Goal: Information Seeking & Learning: Check status

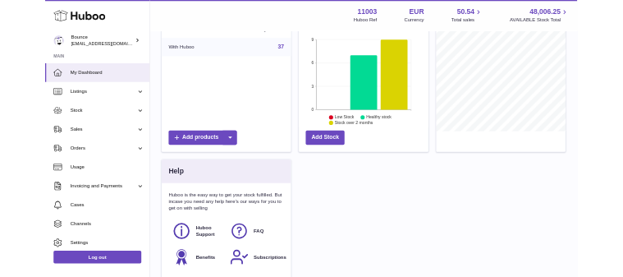
scroll to position [329, 0]
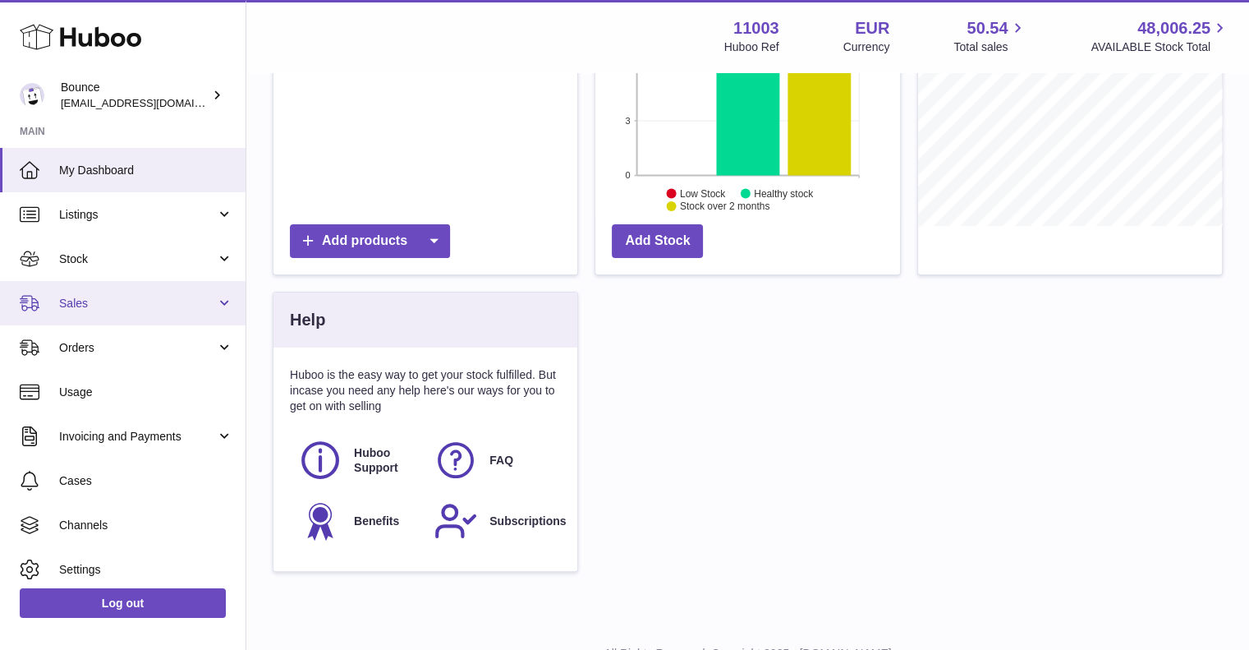
click at [106, 293] on link "Sales" at bounding box center [123, 303] width 246 height 44
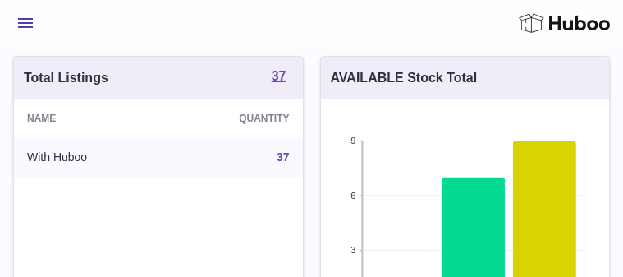
scroll to position [821160, 821133]
drag, startPoint x: 67, startPoint y: 252, endPoint x: 742, endPoint y: 90, distance: 694.3
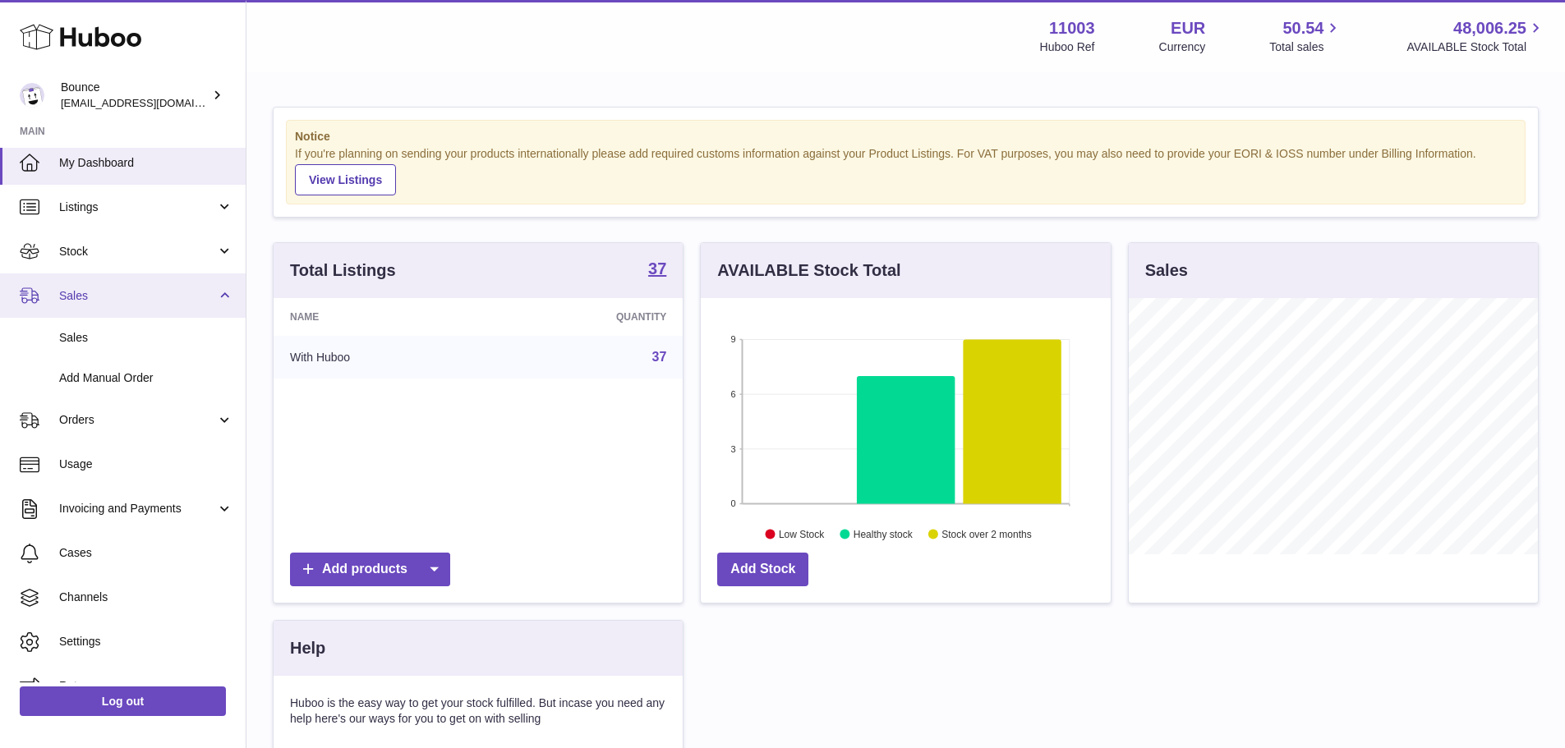
scroll to position [0, 0]
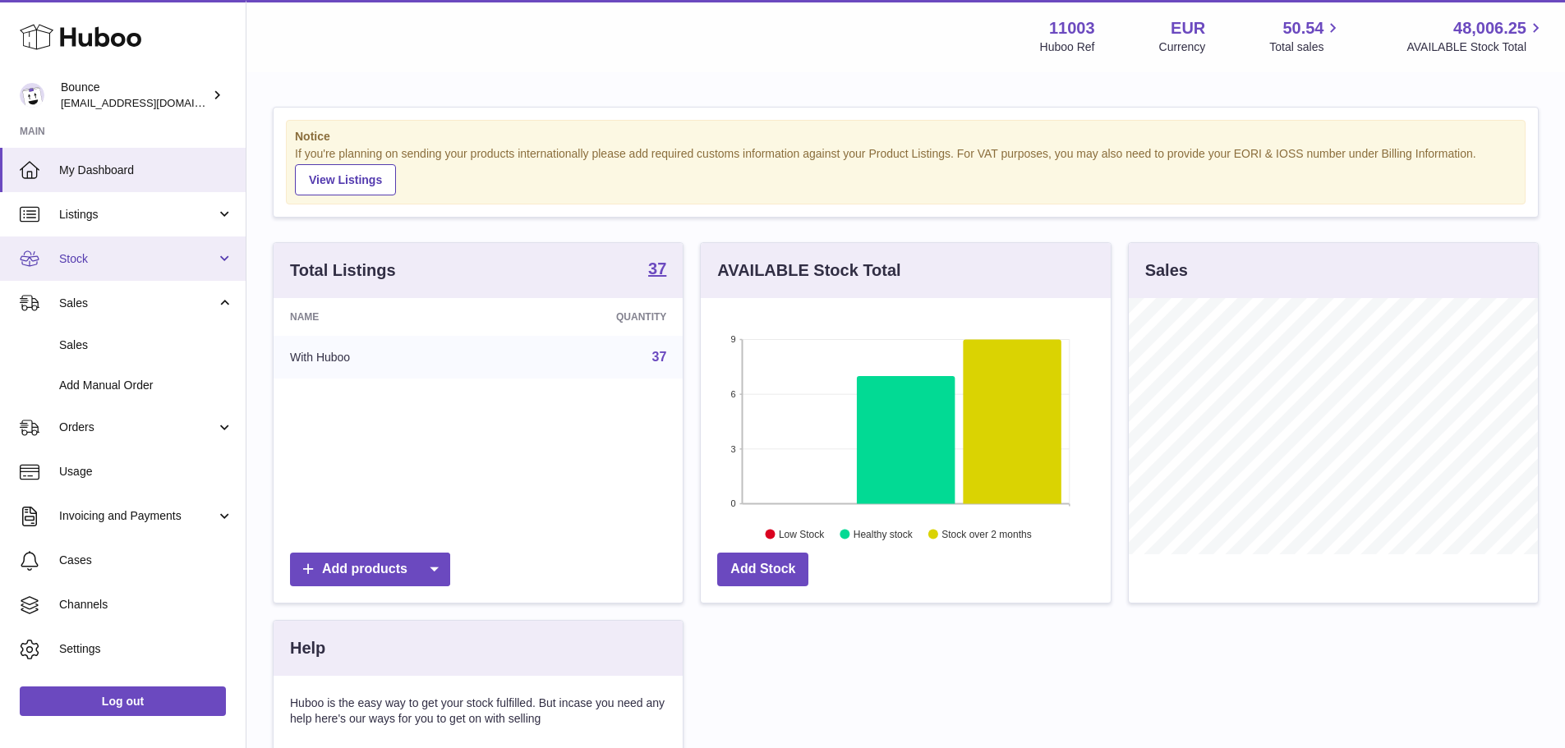
click at [141, 252] on span "Stock" at bounding box center [137, 259] width 157 height 16
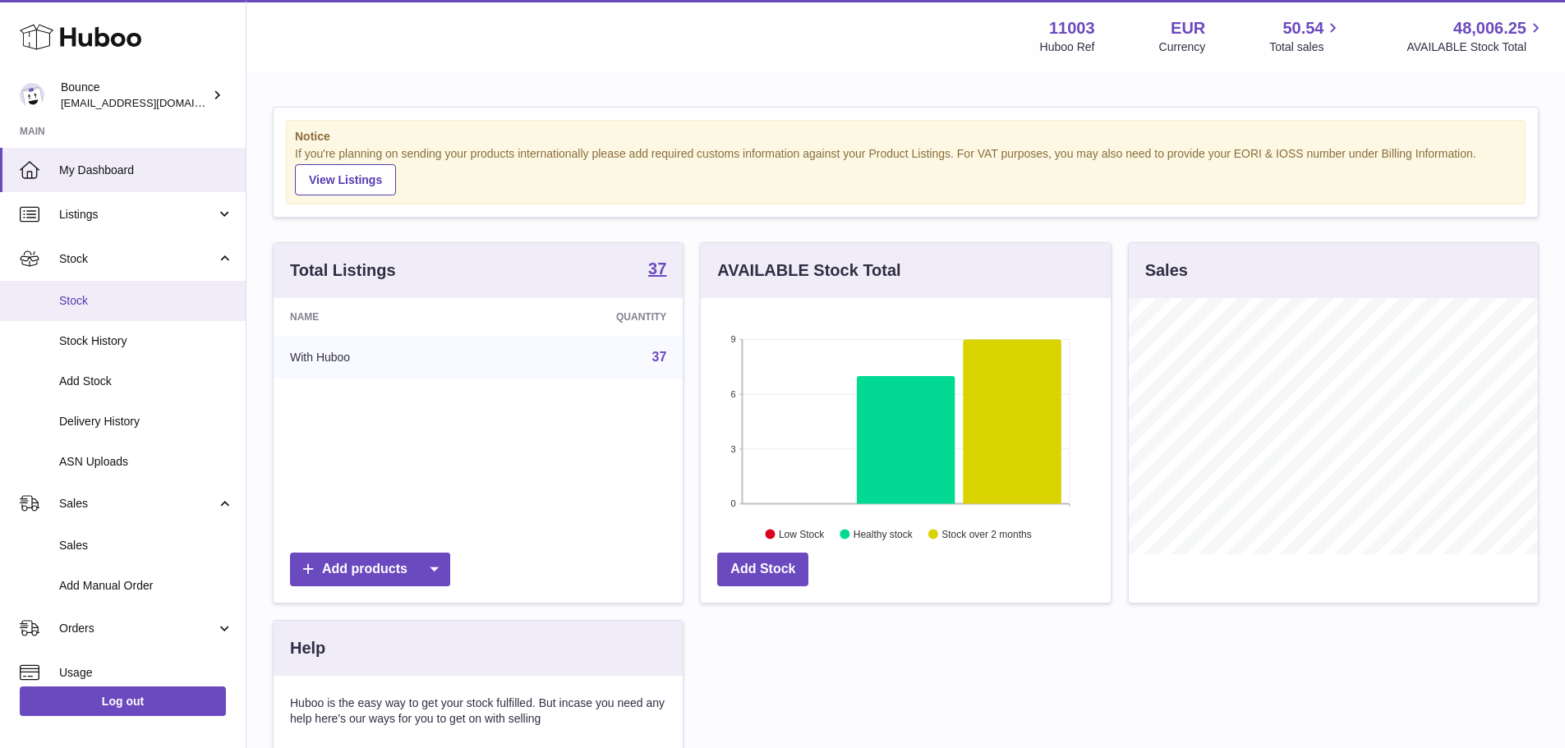
click at [108, 300] on span "Stock" at bounding box center [146, 301] width 174 height 16
click at [129, 307] on span "Stock" at bounding box center [146, 301] width 174 height 16
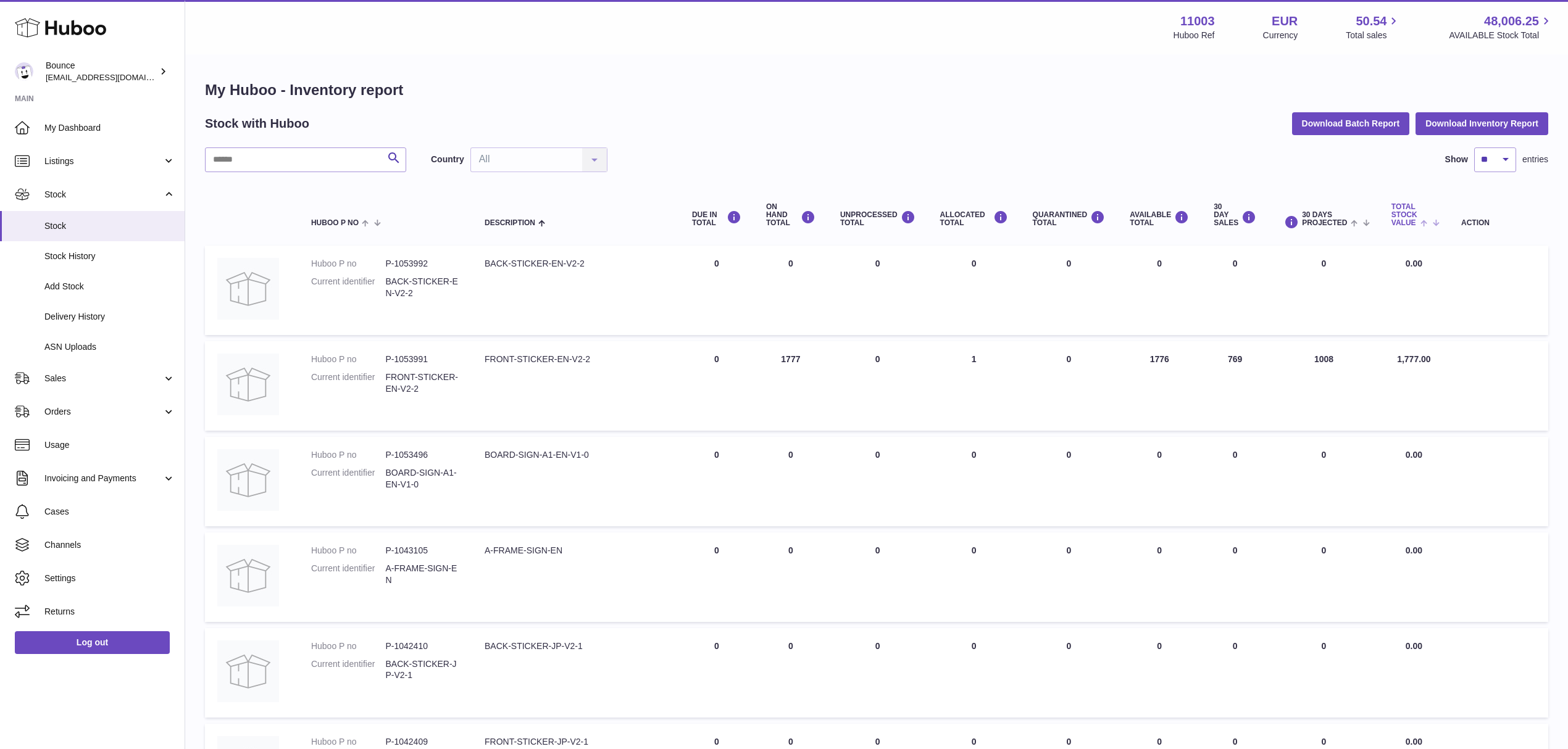
click at [1185, 225] on span at bounding box center [1427, 222] width 19 height 10
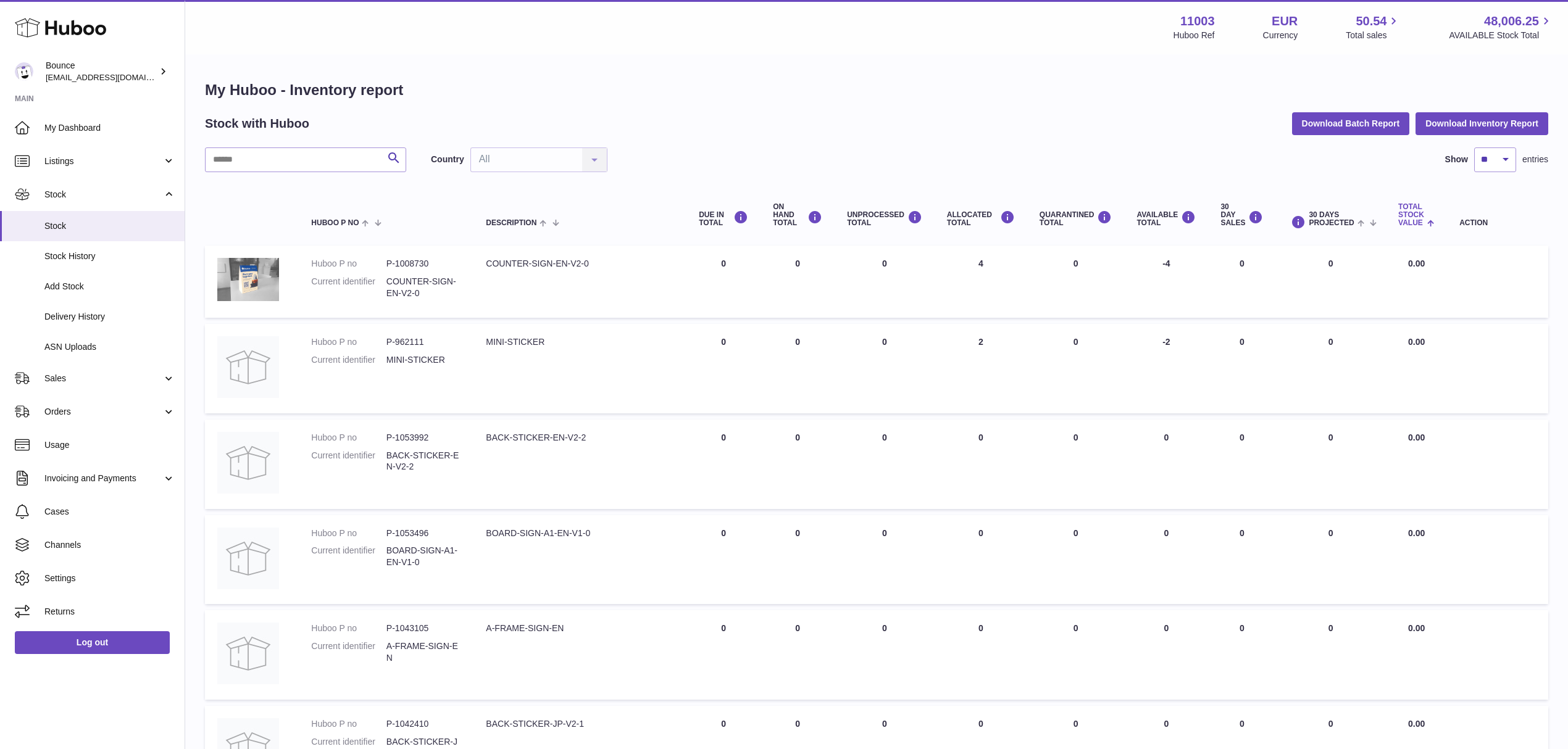
click at [1185, 225] on span at bounding box center [1430, 222] width 11 height 10
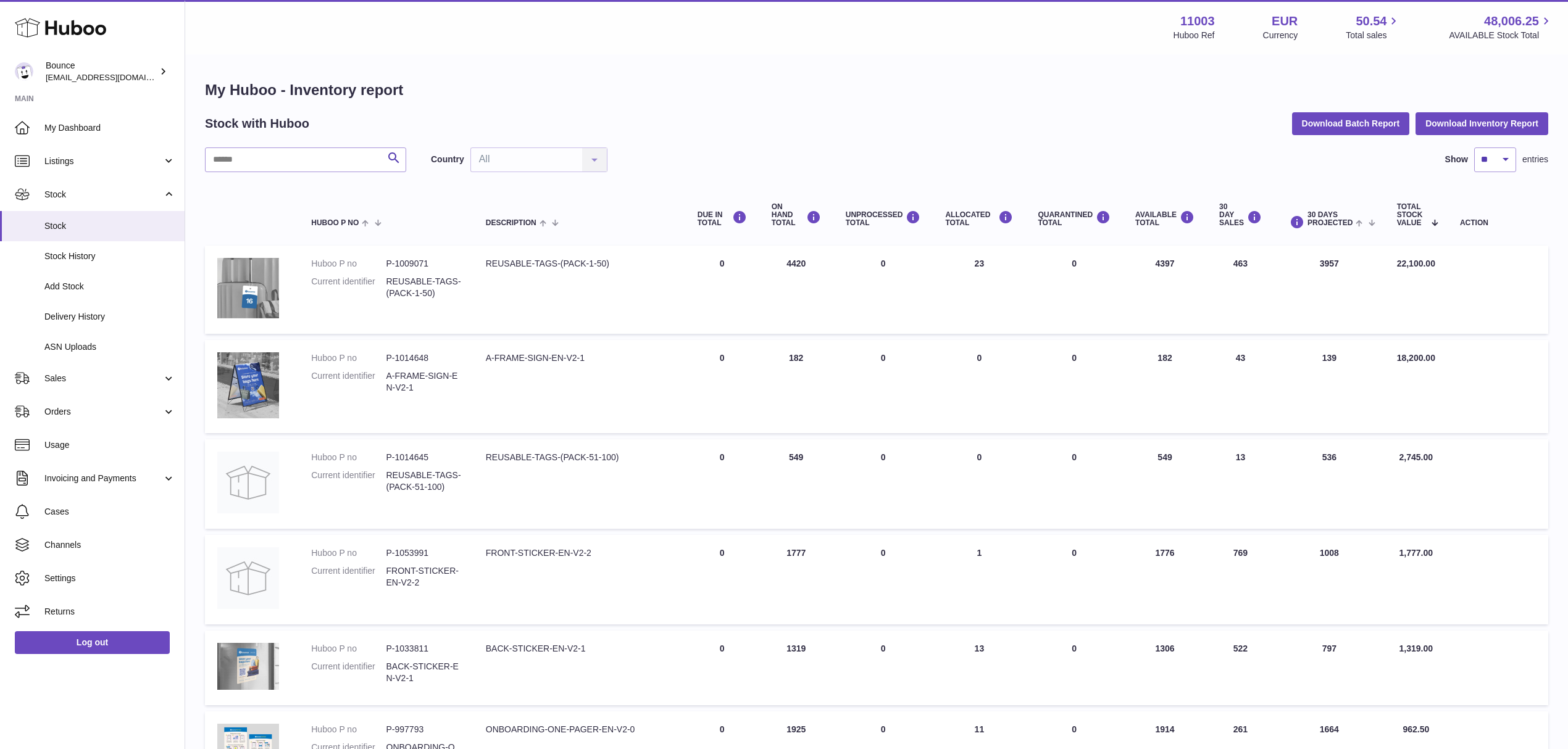
click at [1185, 358] on td "30 DAY SALES 43" at bounding box center [1241, 387] width 68 height 93
copy td "43"
drag, startPoint x: 1243, startPoint y: 455, endPoint x: 1225, endPoint y: 455, distance: 18.0
click at [1185, 455] on td "30 DAY SALES 13" at bounding box center [1241, 484] width 68 height 89
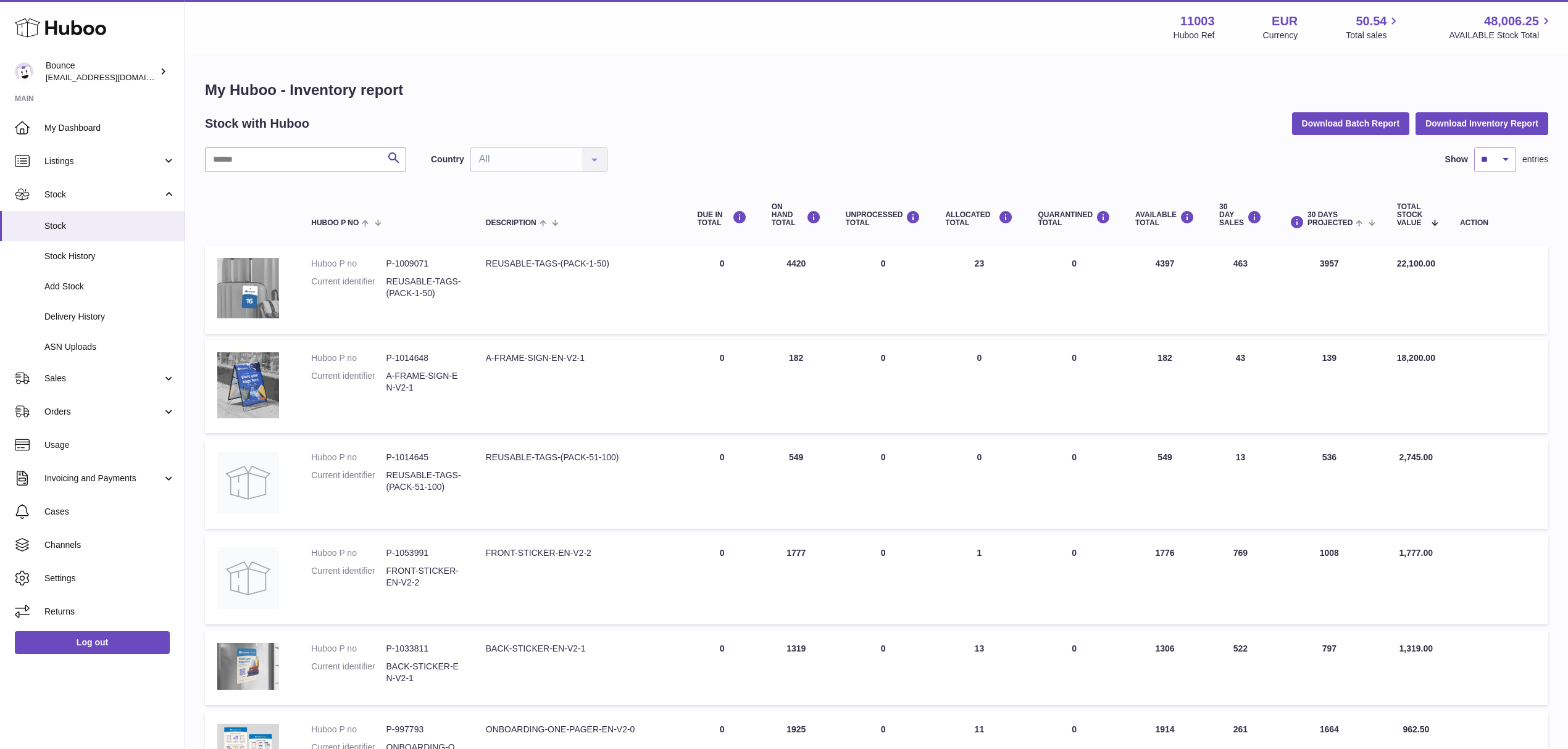
copy td "13"
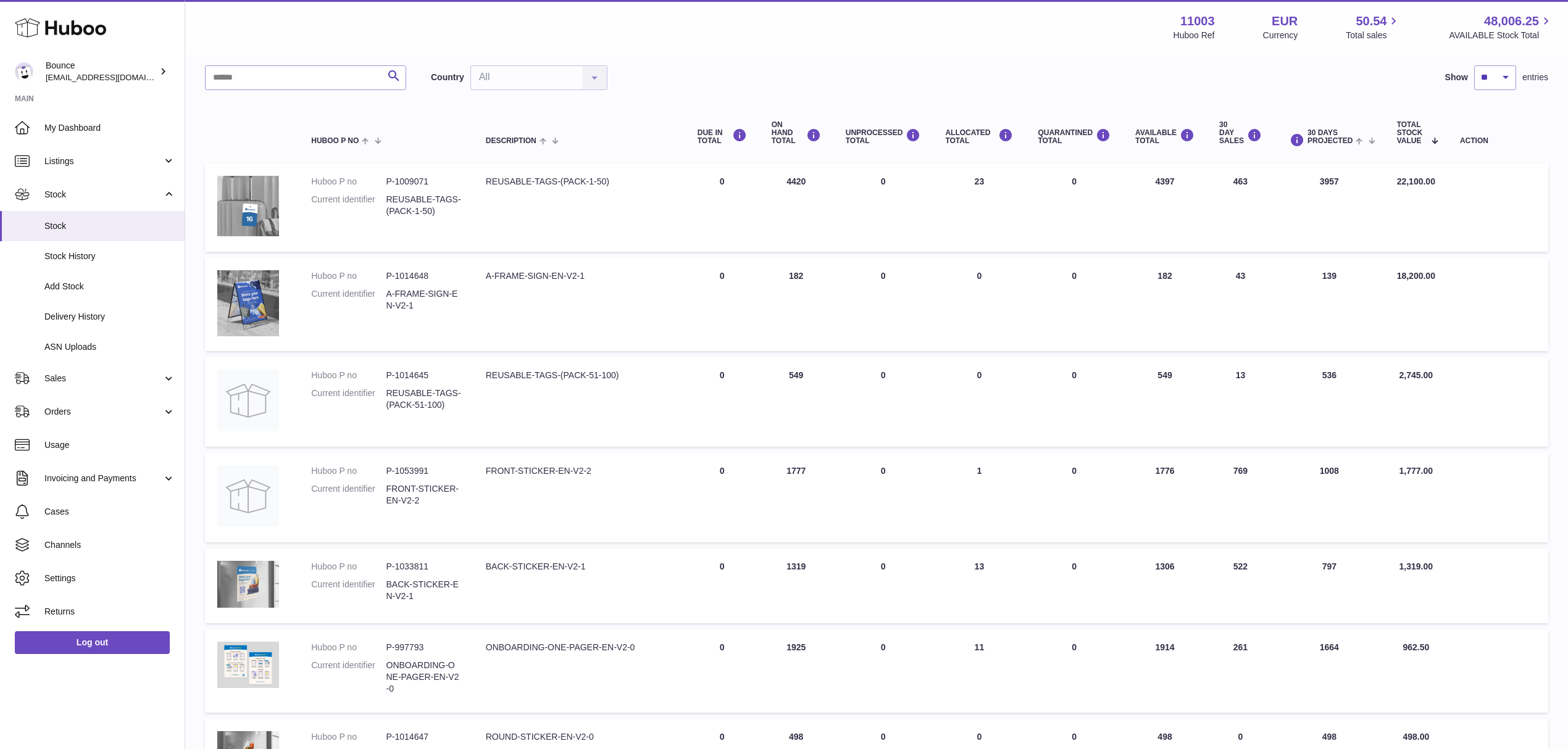
click at [1185, 463] on td "30 DAY SALES 769" at bounding box center [1241, 497] width 68 height 89
copy tr "769"
click at [1185, 561] on td "30 DAY SALES 522" at bounding box center [1241, 585] width 68 height 74
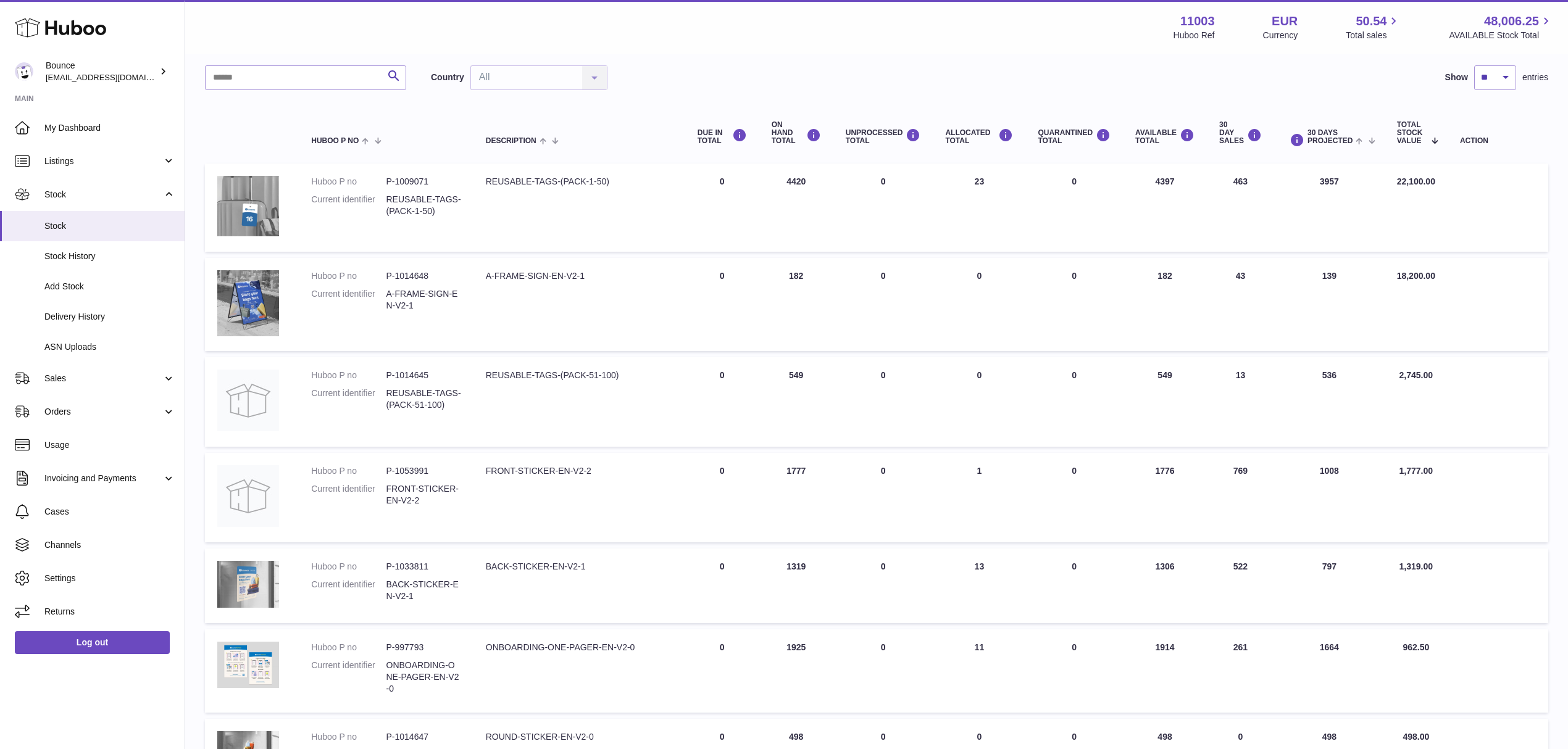
click at [1185, 561] on td "30 DAY SALES 522" at bounding box center [1241, 585] width 68 height 74
copy td "522"
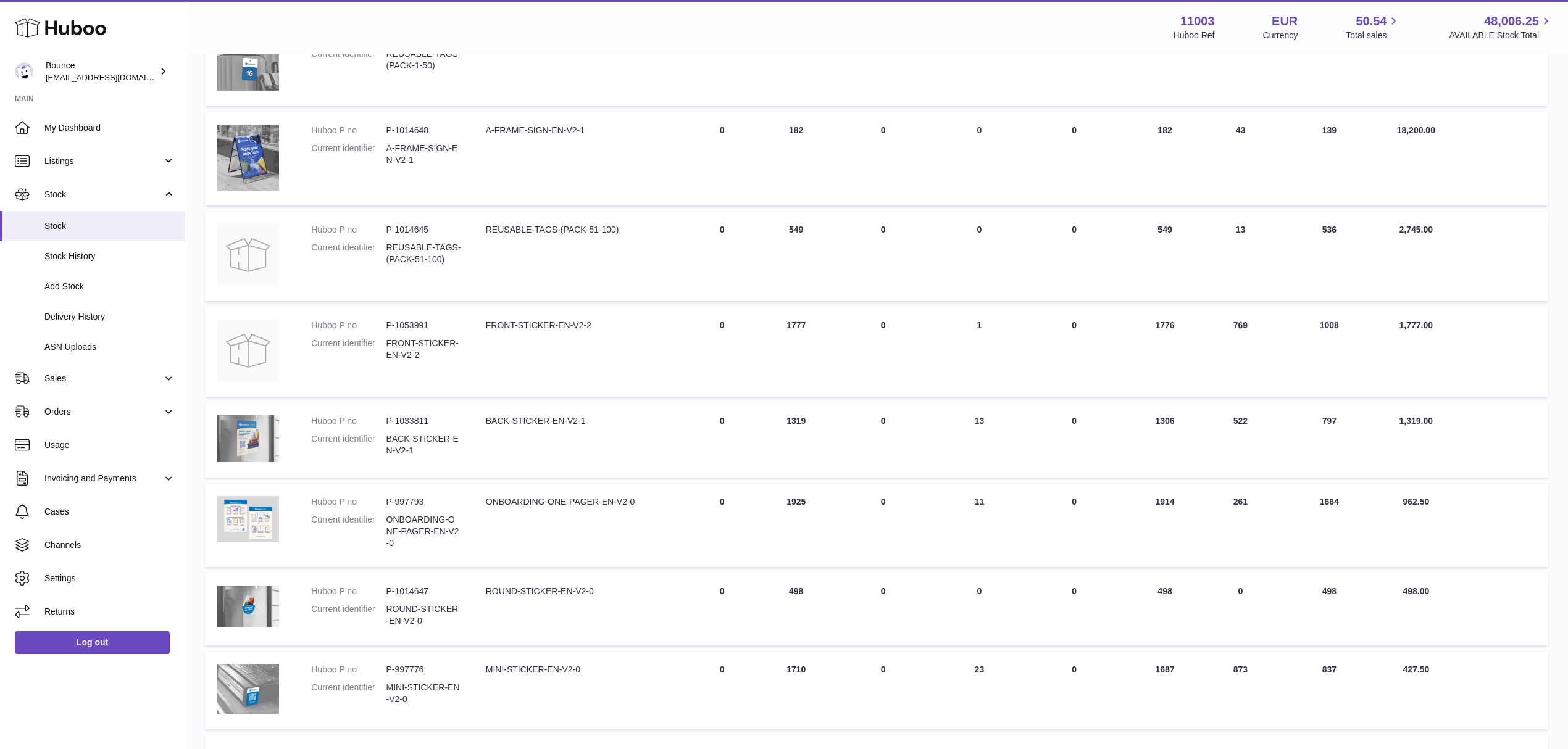
scroll to position [247, 0]
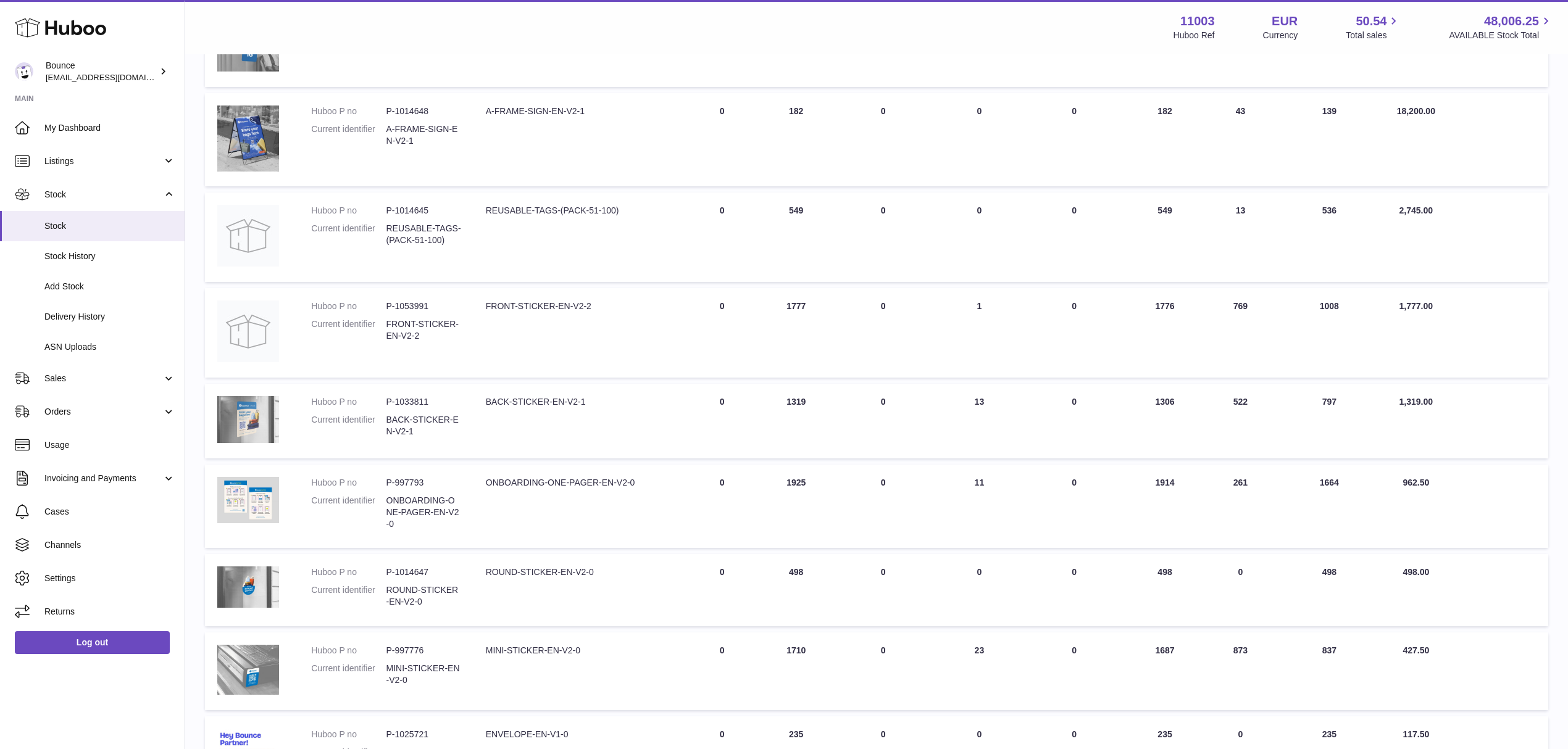
click at [1185, 479] on td "30 DAY SALES 261" at bounding box center [1241, 507] width 68 height 84
copy td "261"
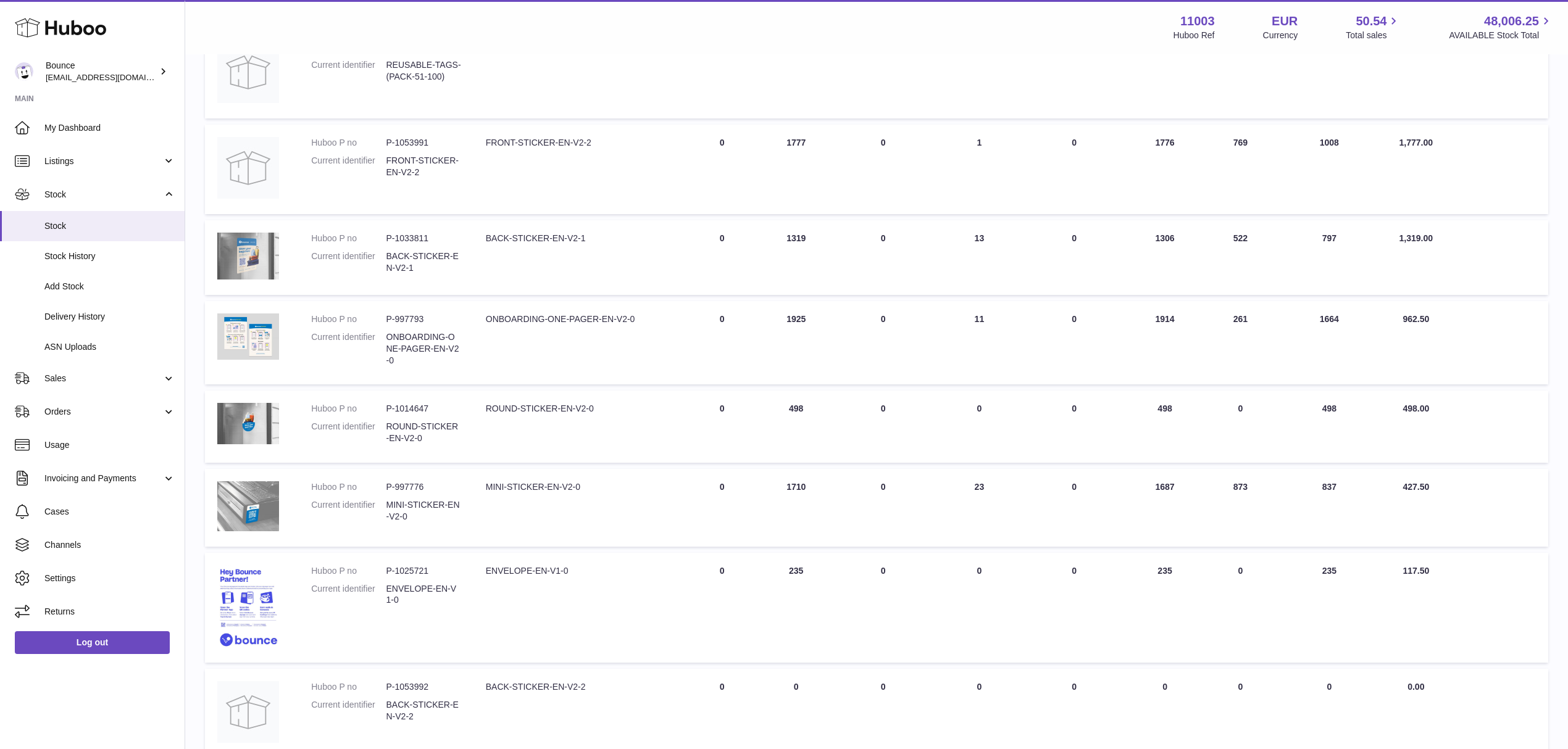
scroll to position [411, 0]
drag, startPoint x: 1230, startPoint y: 480, endPoint x: 1251, endPoint y: 486, distance: 21.8
click at [1185, 486] on td "30 DAY SALES 873" at bounding box center [1241, 506] width 68 height 77
copy td "873"
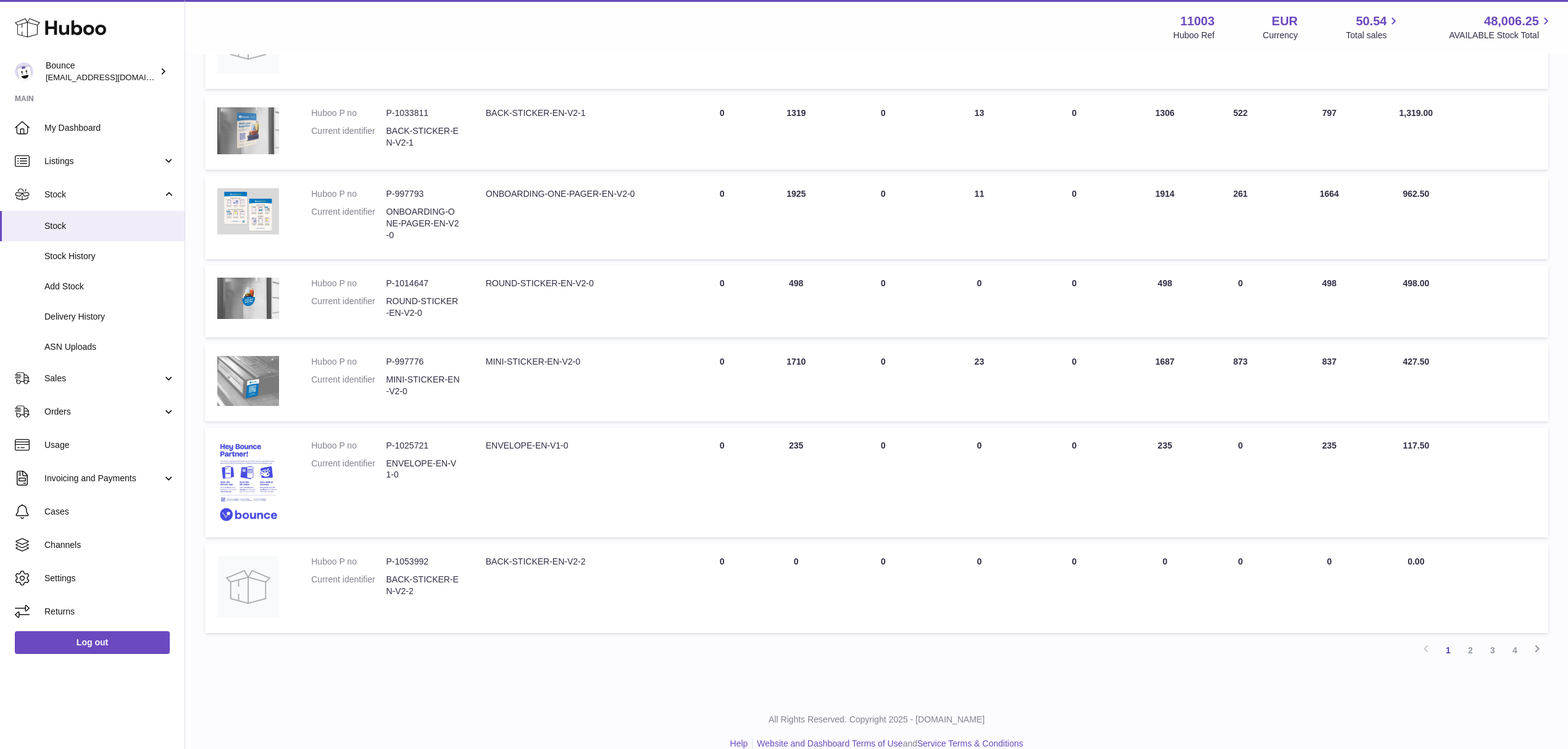
scroll to position [546, 0]
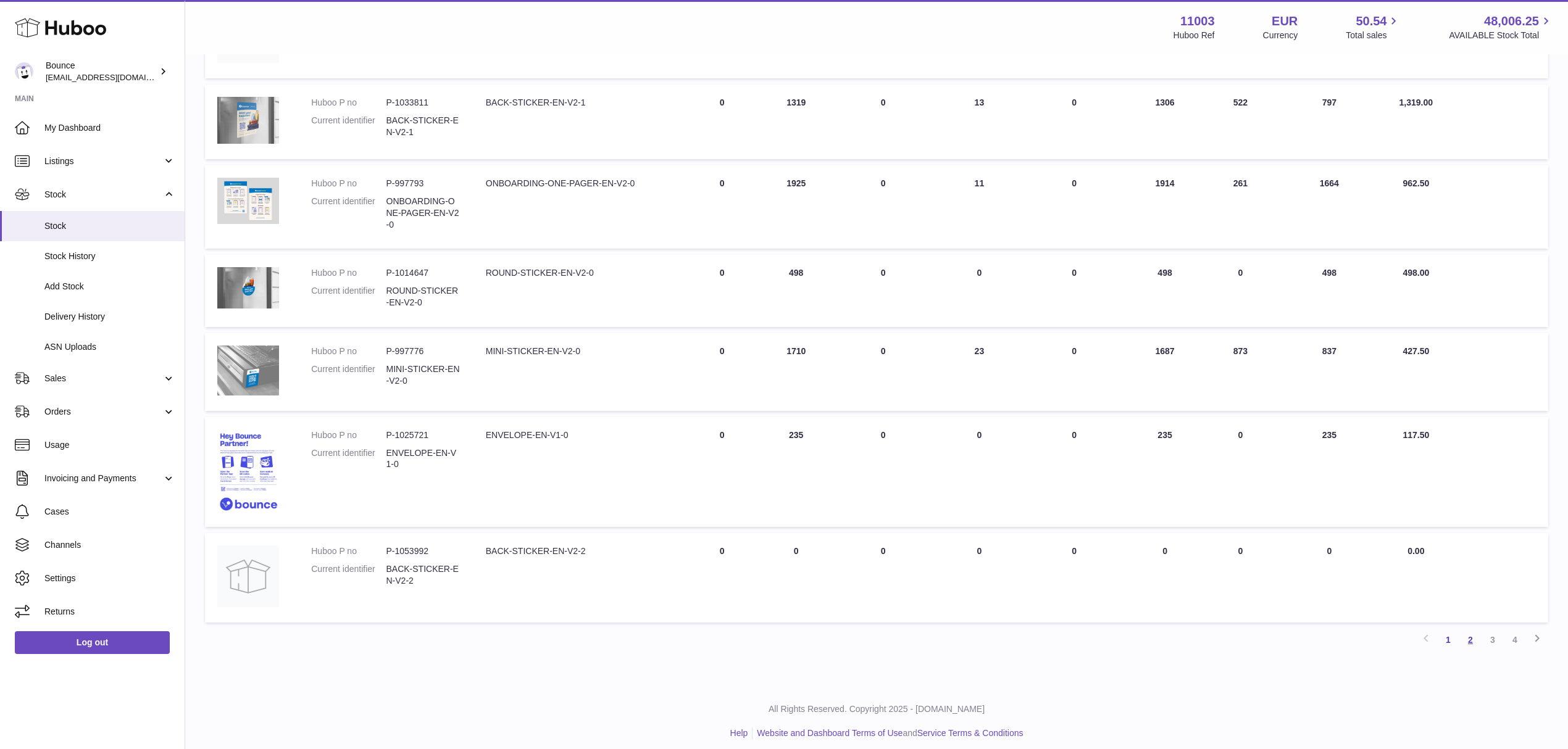
click at [1185, 561] on link "2" at bounding box center [1471, 640] width 23 height 23
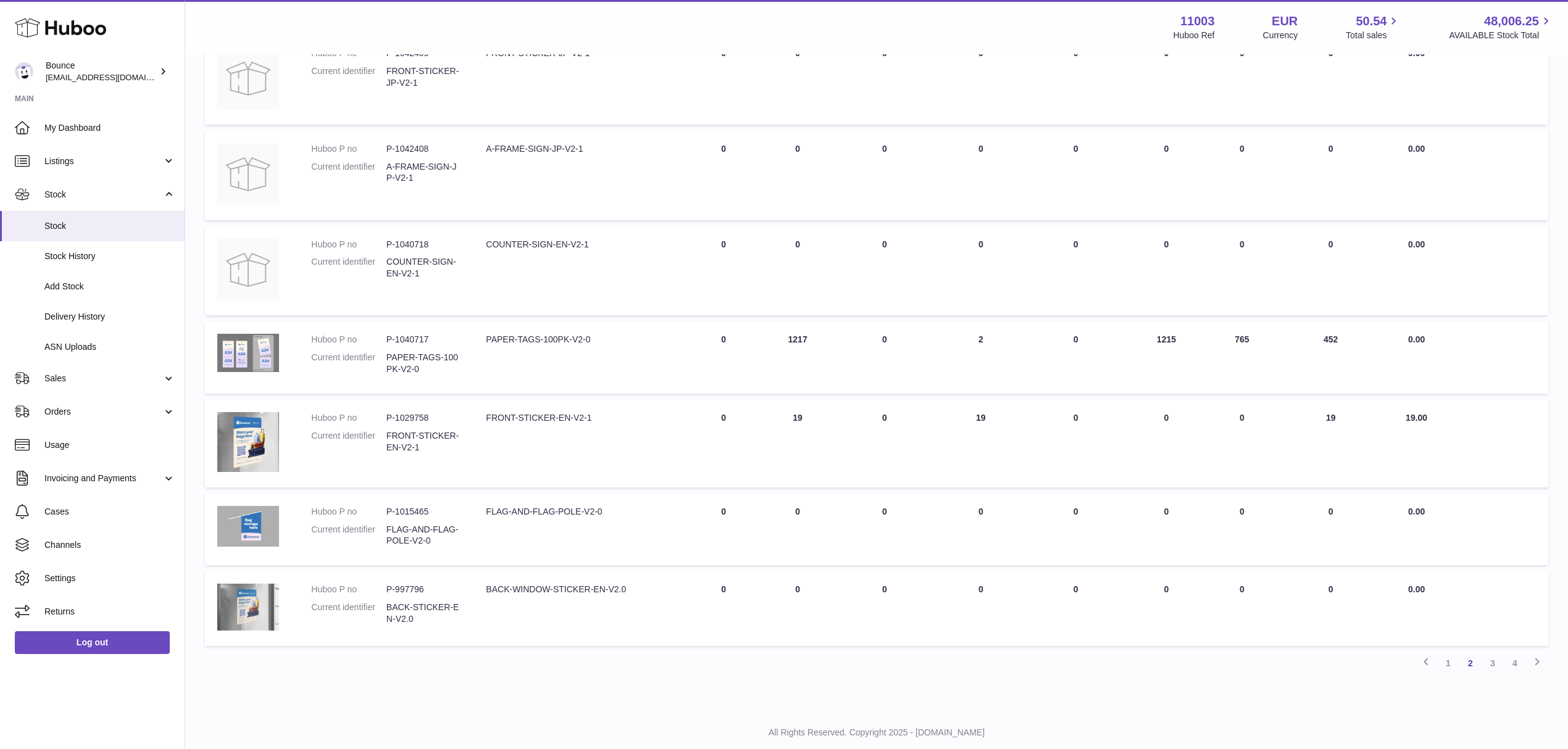
scroll to position [521, 0]
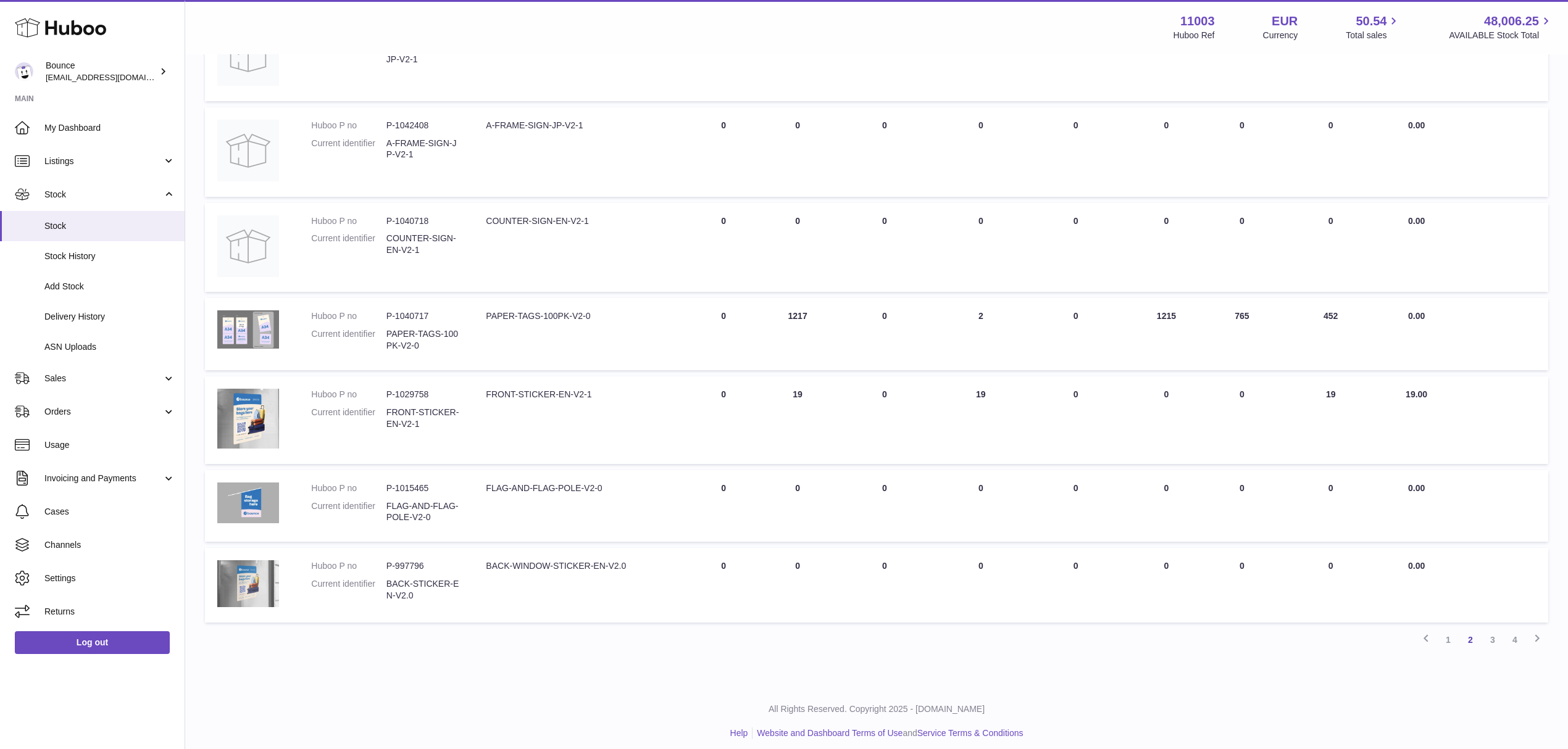
drag, startPoint x: 1322, startPoint y: 309, endPoint x: 1342, endPoint y: 319, distance: 22.4
click at [1185, 319] on td "30 DAYS PROJECTED 452" at bounding box center [1330, 334] width 110 height 72
copy td "452"
click at [1185, 561] on link "3" at bounding box center [1493, 640] width 23 height 23
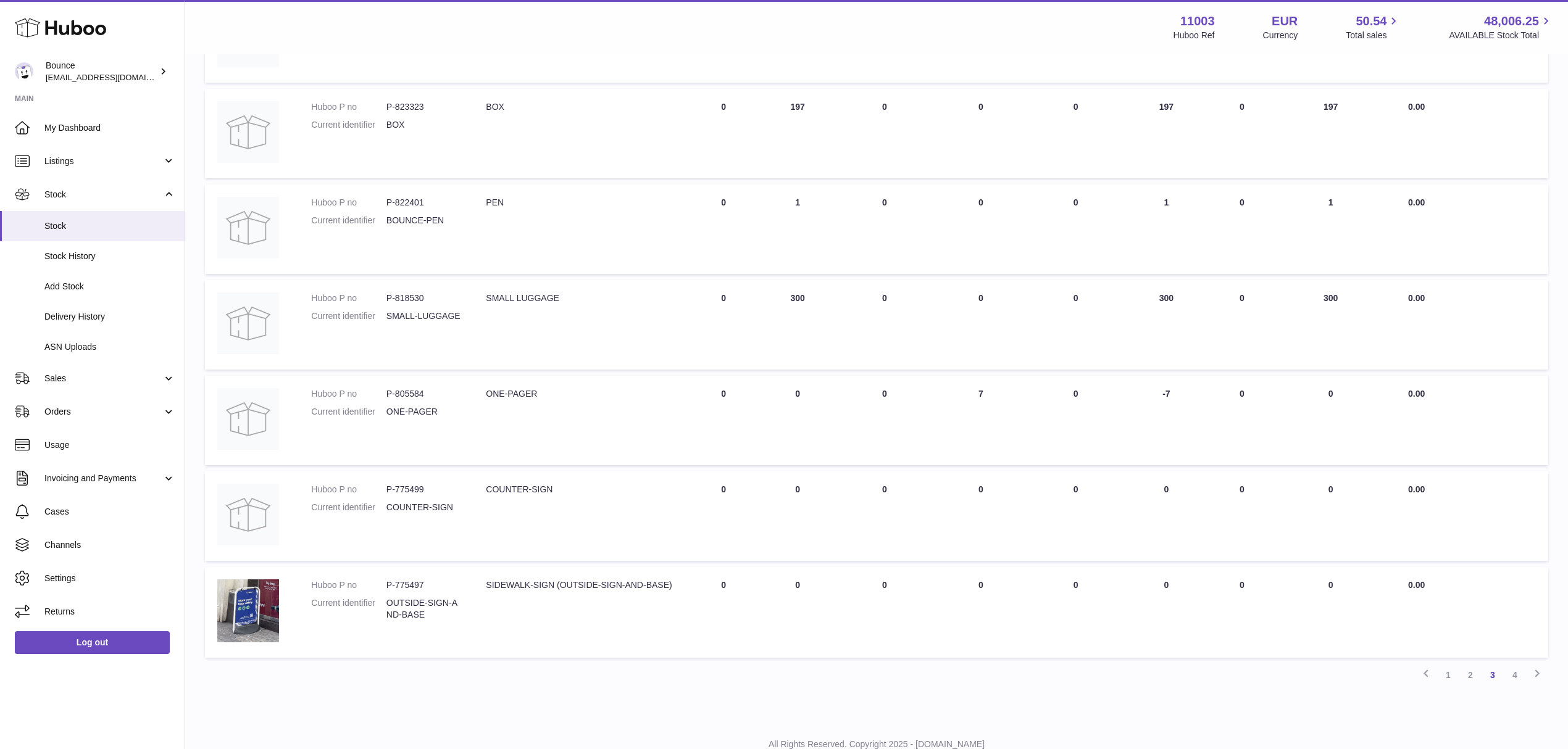
scroll to position [549, 0]
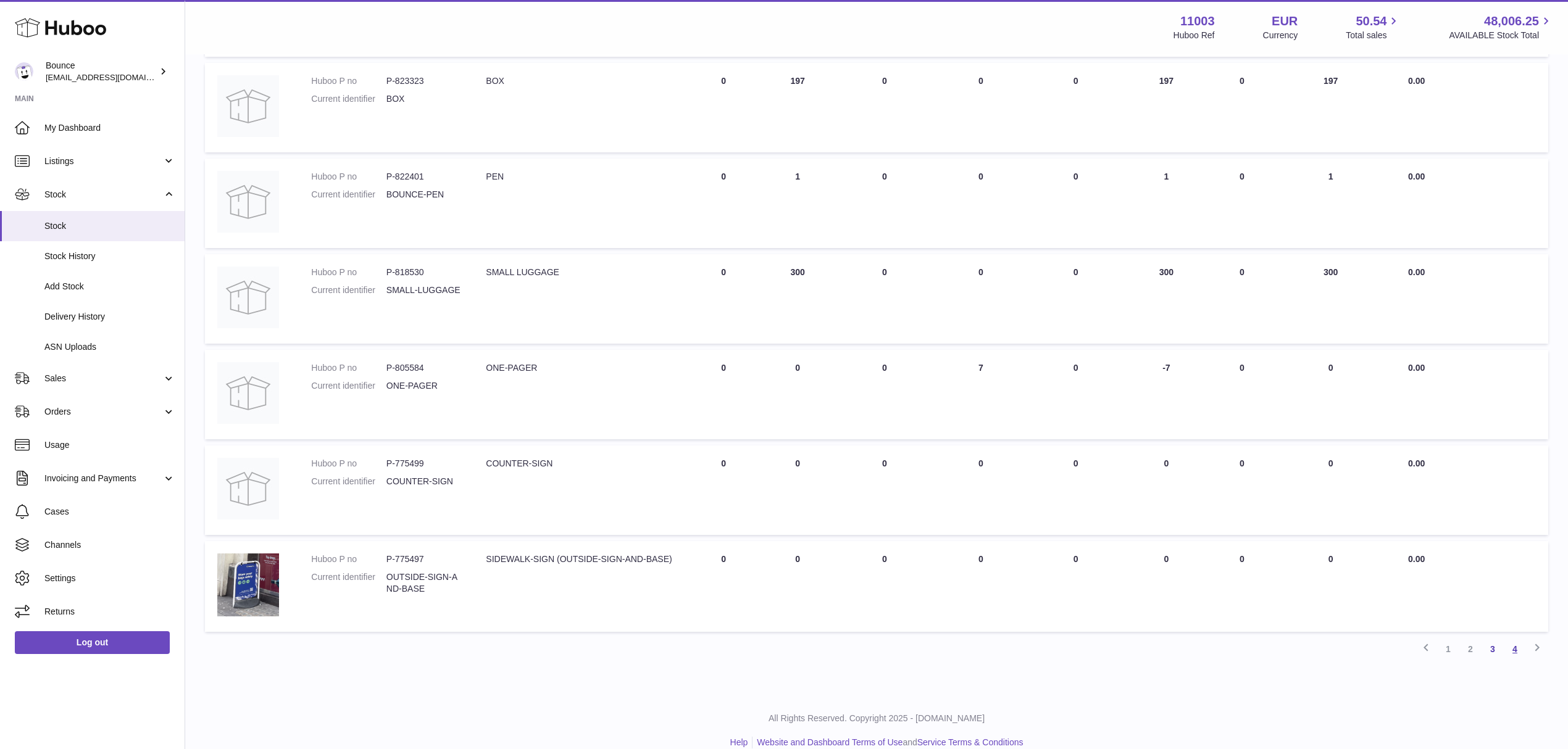
click at [1185, 561] on link "4" at bounding box center [1515, 649] width 23 height 23
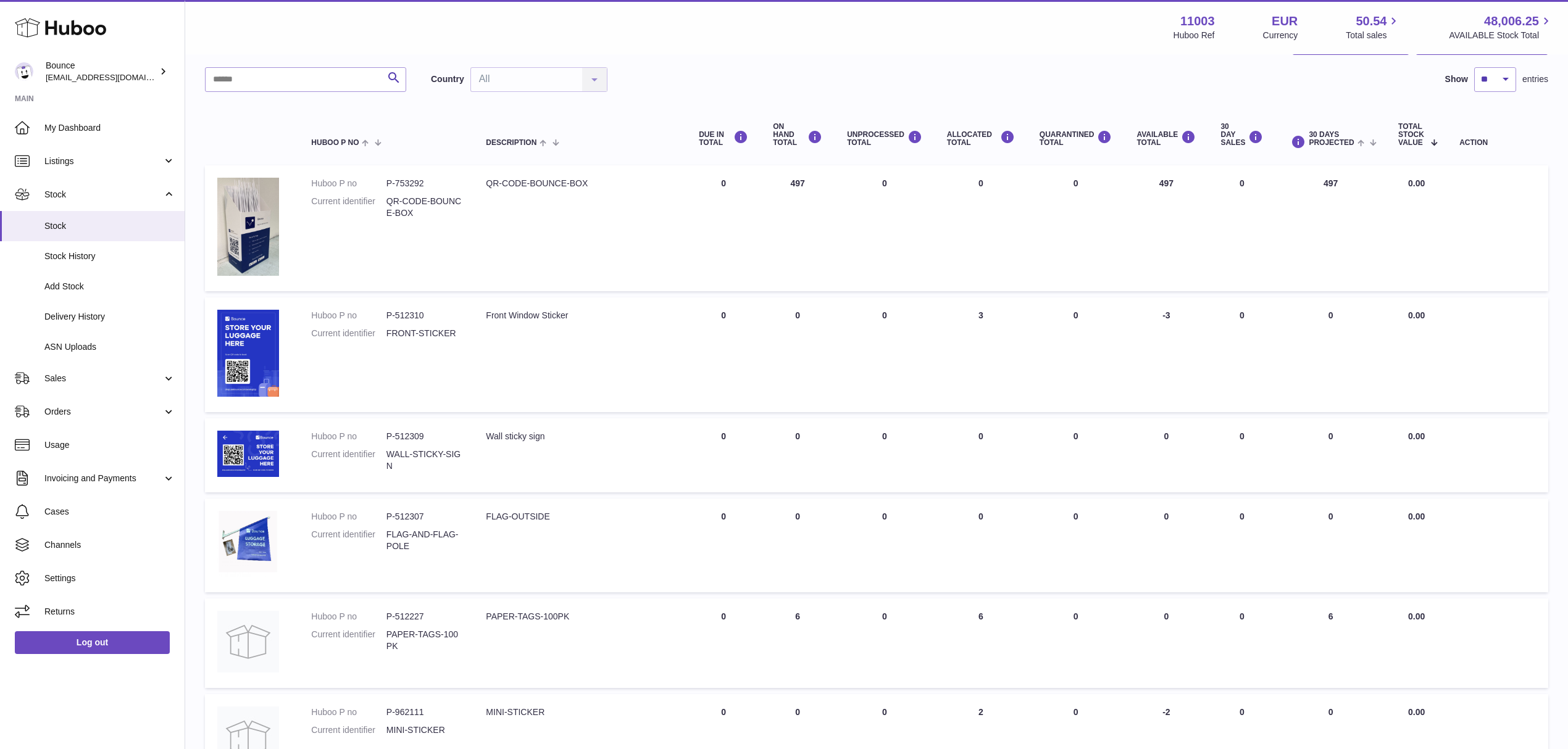
scroll to position [322, 0]
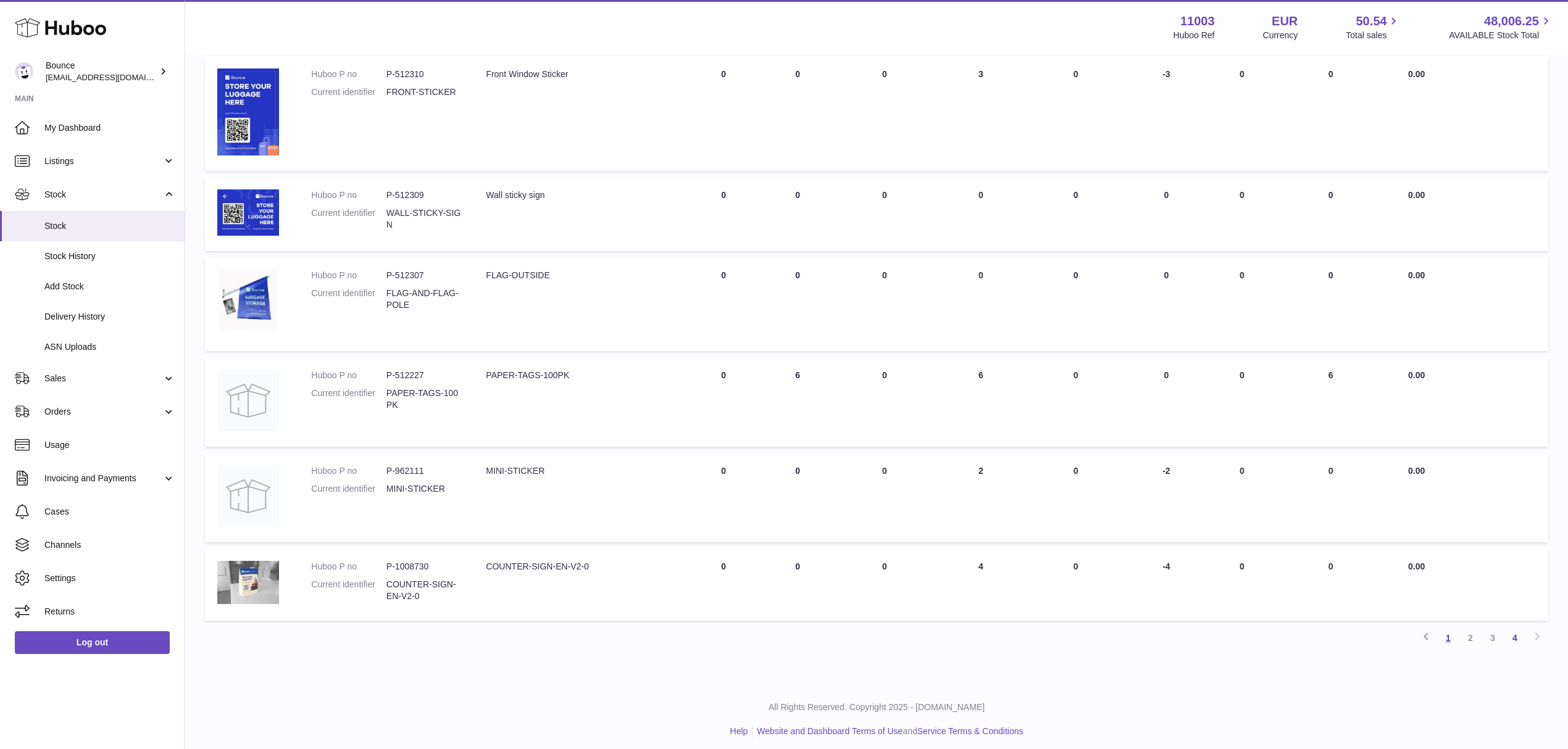
click at [1185, 561] on link "1" at bounding box center [1448, 639] width 23 height 23
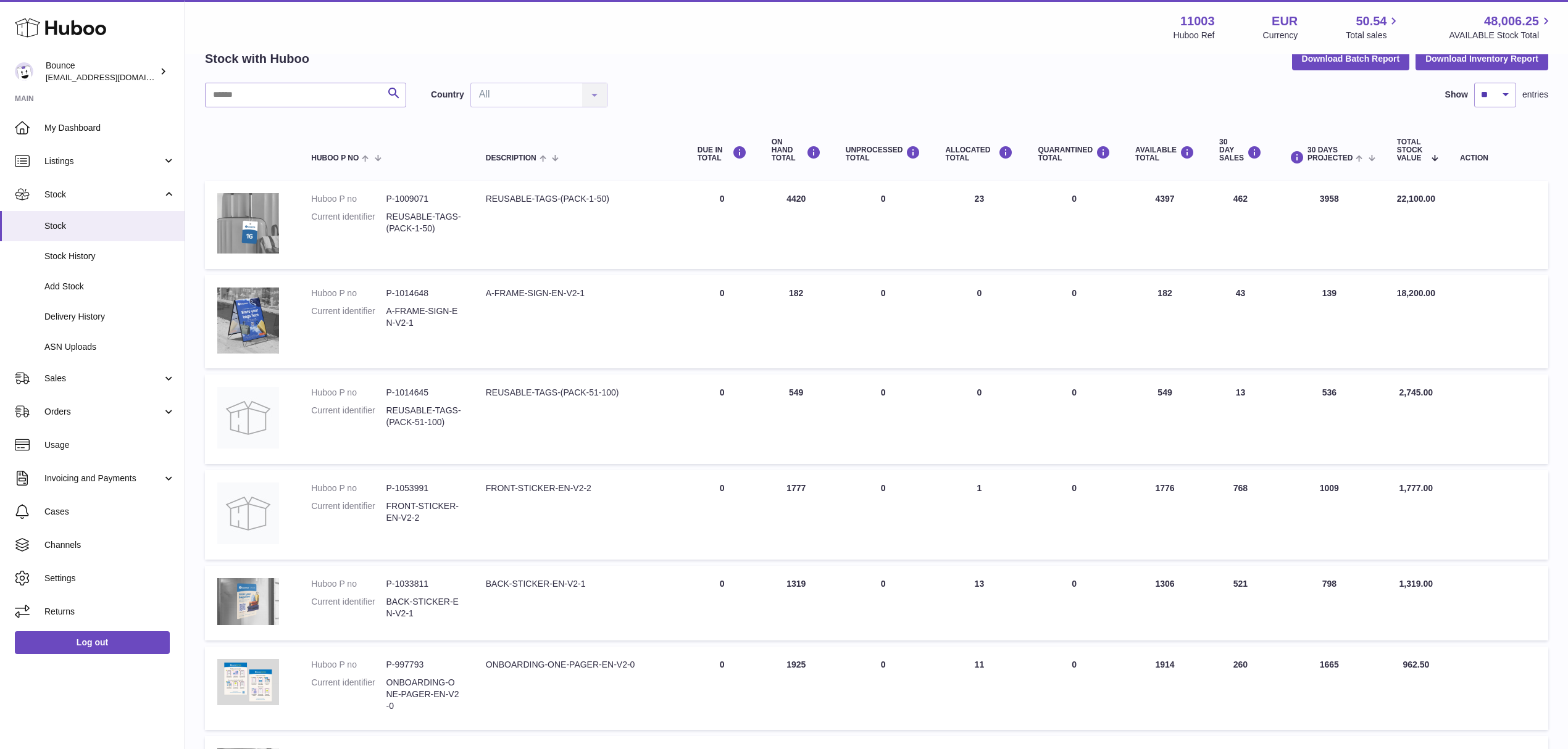
scroll to position [56, 0]
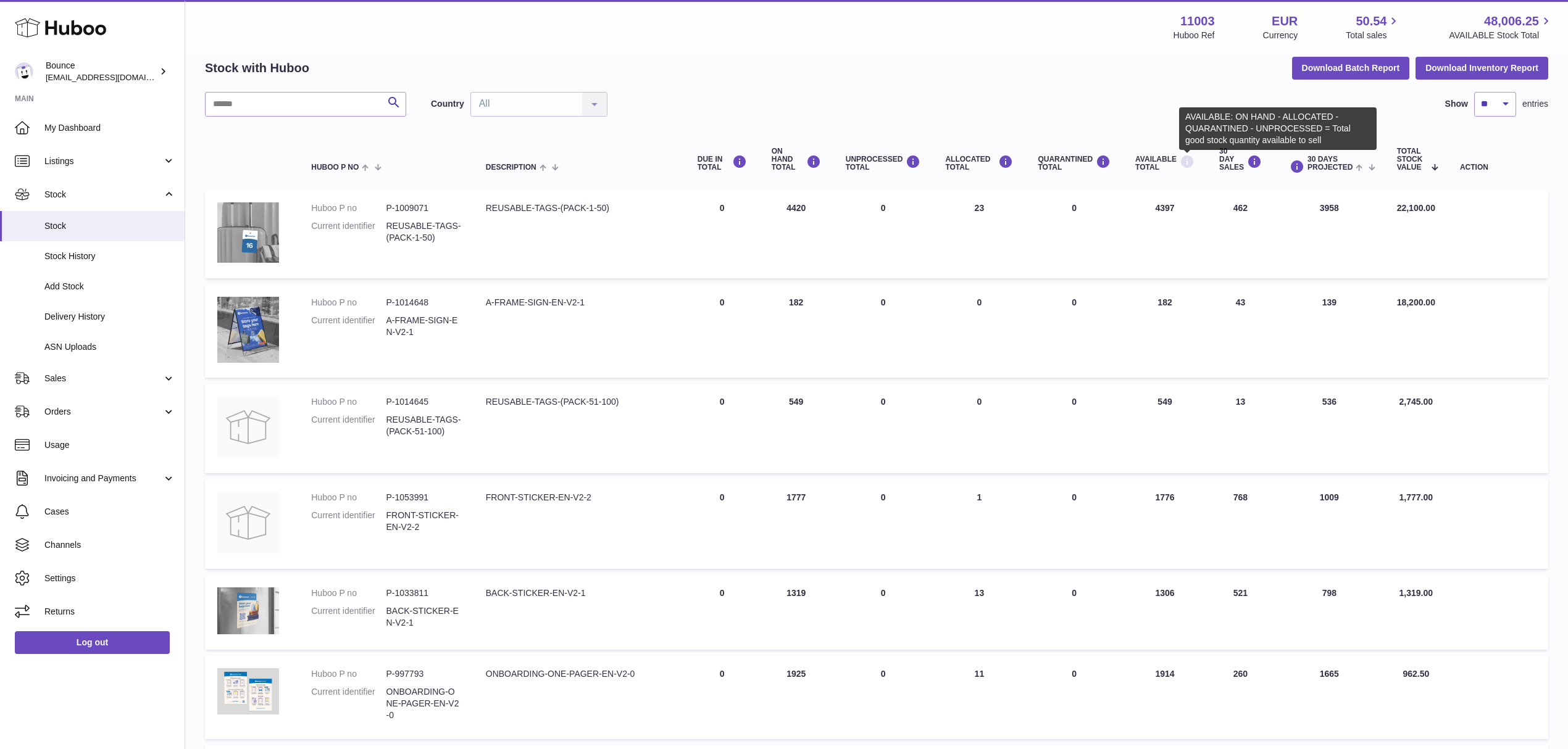
click at [1184, 166] on icon at bounding box center [1188, 162] width 15 height 16
click at [1161, 159] on div "AVAILABLE Total" at bounding box center [1165, 163] width 59 height 17
click at [1164, 205] on td "AVAILABLE Total 4397" at bounding box center [1165, 234] width 84 height 88
copy td "4397"
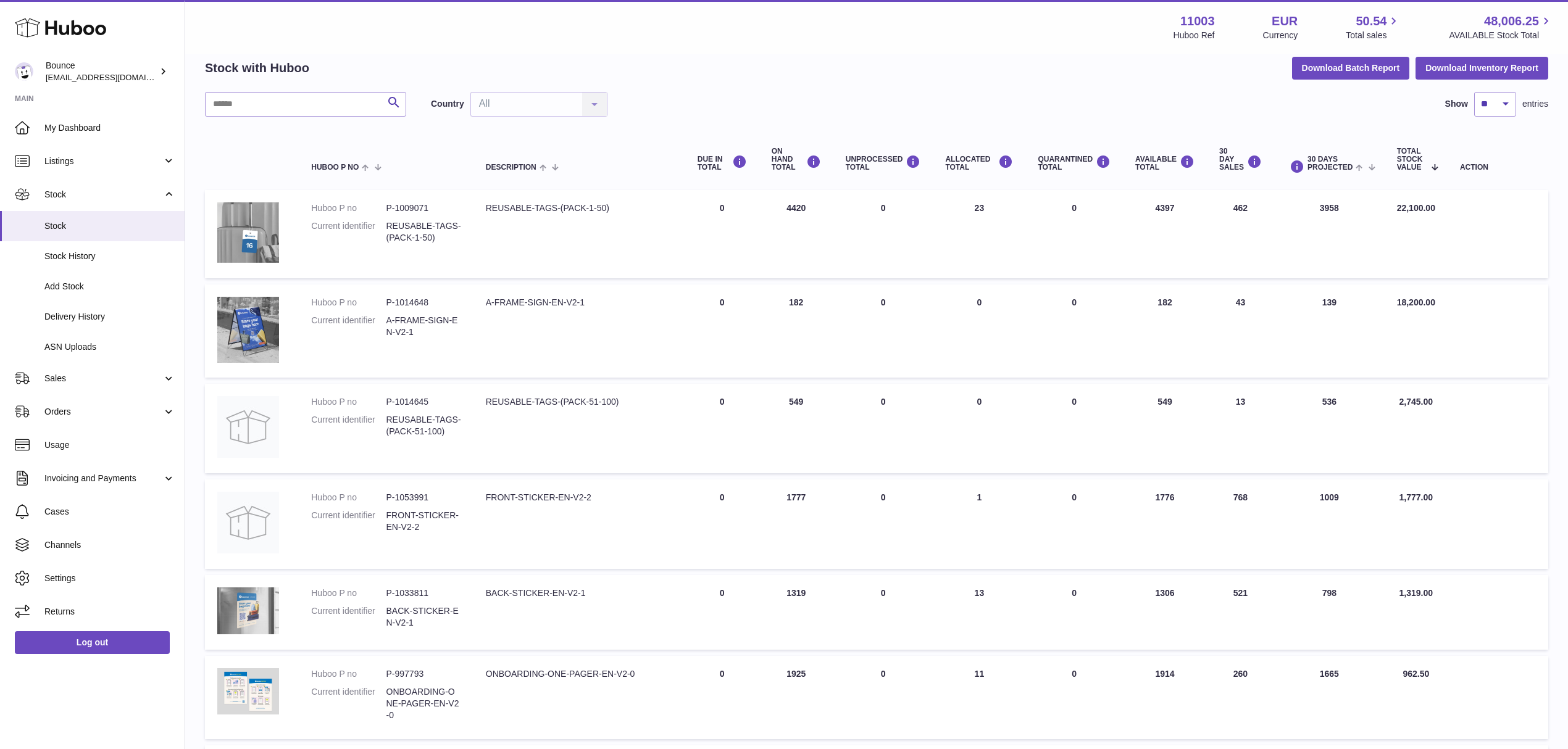
drag, startPoint x: 1154, startPoint y: 302, endPoint x: 1179, endPoint y: 302, distance: 25.0
click at [1179, 302] on td "AVAILABLE Total 182" at bounding box center [1165, 331] width 84 height 93
copy td "182"
drag, startPoint x: 1152, startPoint y: 400, endPoint x: 1182, endPoint y: 399, distance: 30.0
click at [1182, 399] on td "AVAILABLE Total 549" at bounding box center [1165, 428] width 84 height 89
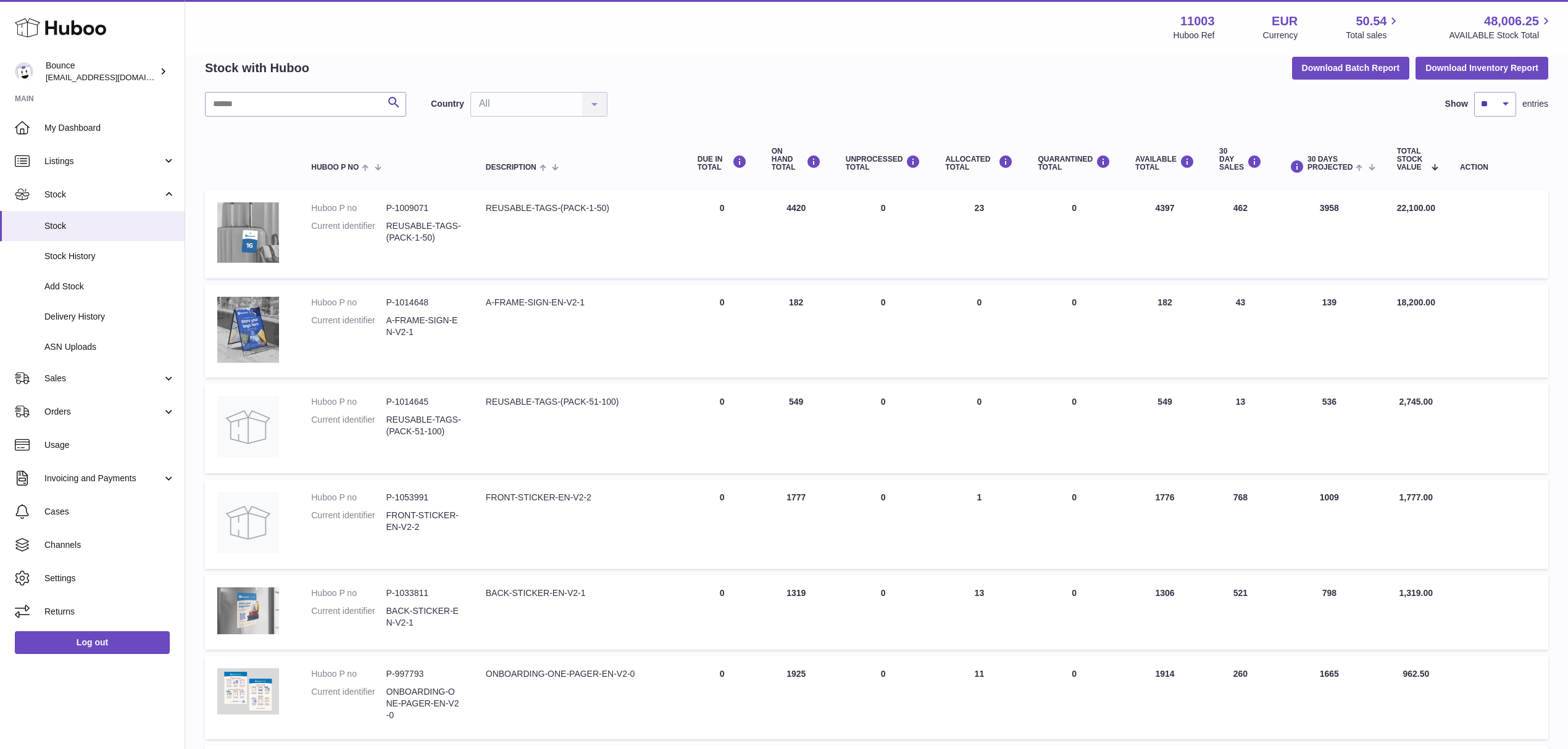
copy td "549"
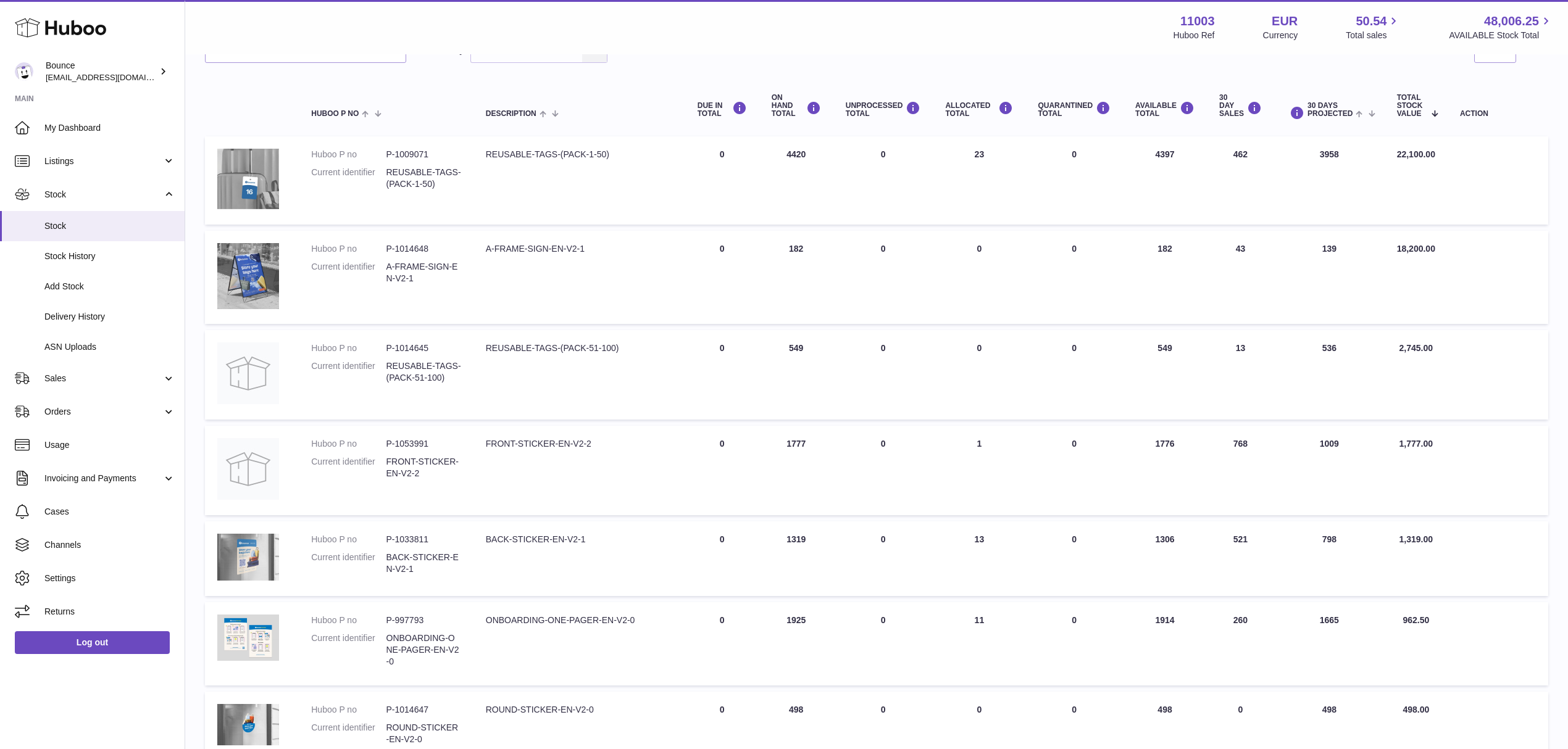
scroll to position [138, 0]
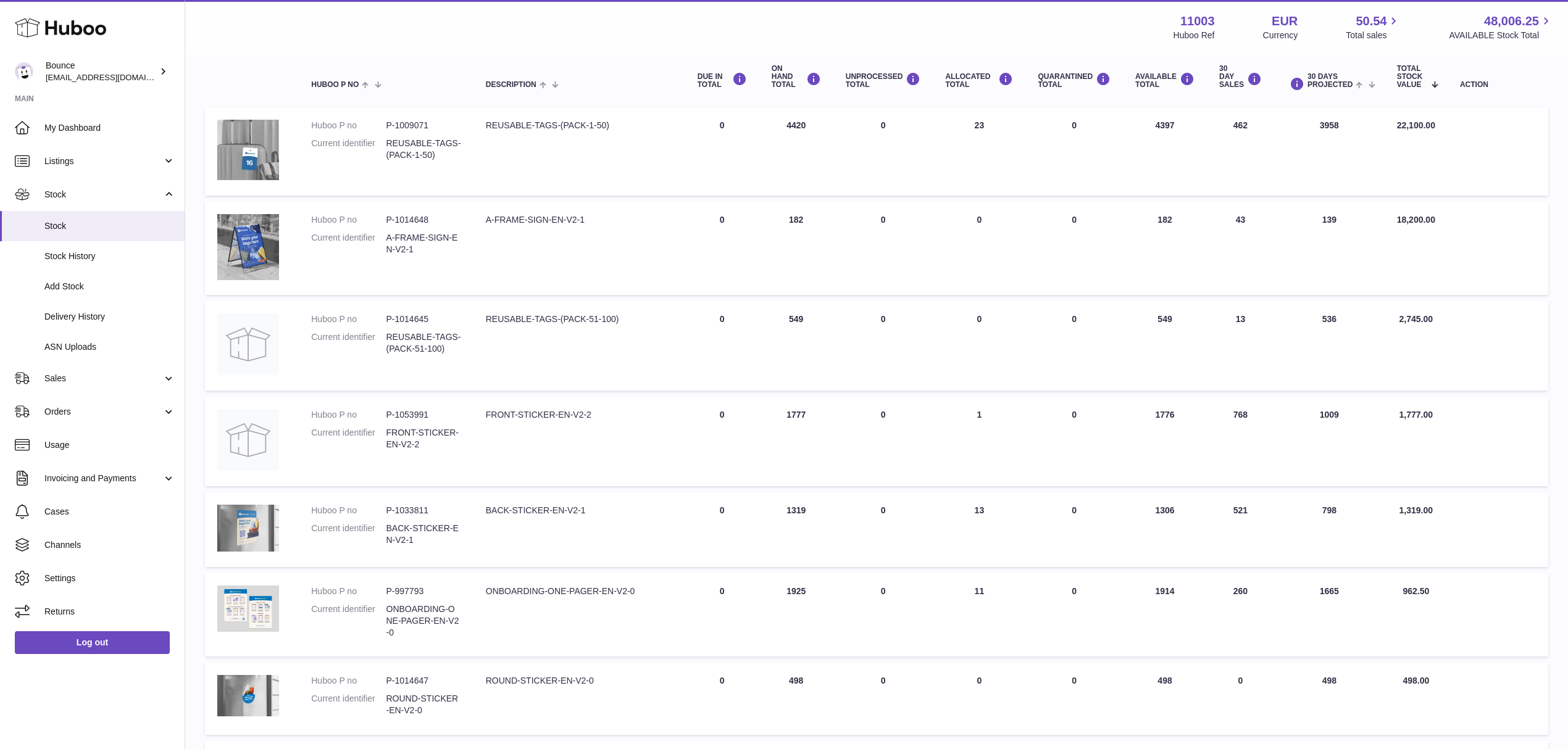
drag, startPoint x: 1153, startPoint y: 412, endPoint x: 1181, endPoint y: 413, distance: 28.0
click at [1181, 413] on td "AVAILABLE Total 1776" at bounding box center [1165, 441] width 84 height 89
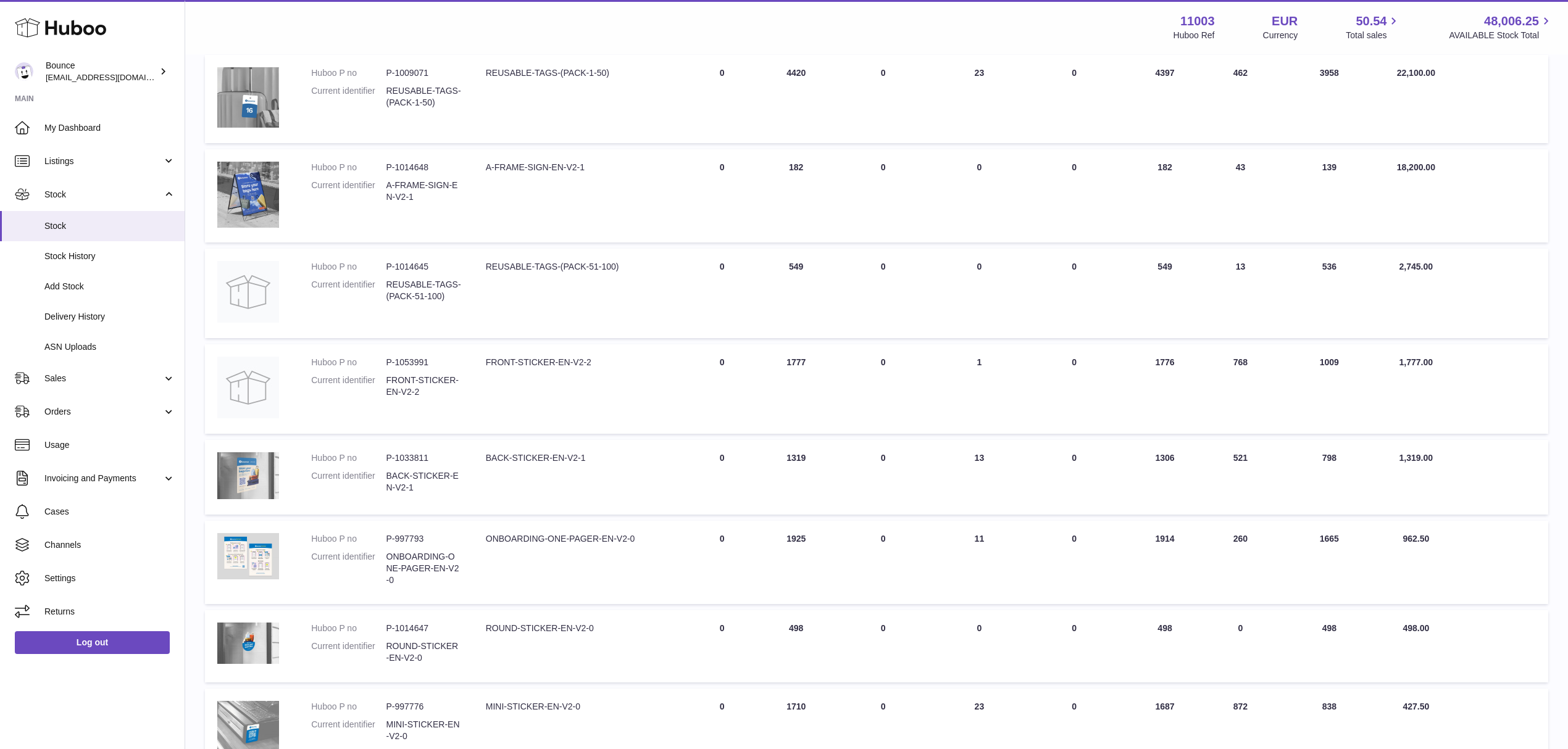
scroll to position [220, 0]
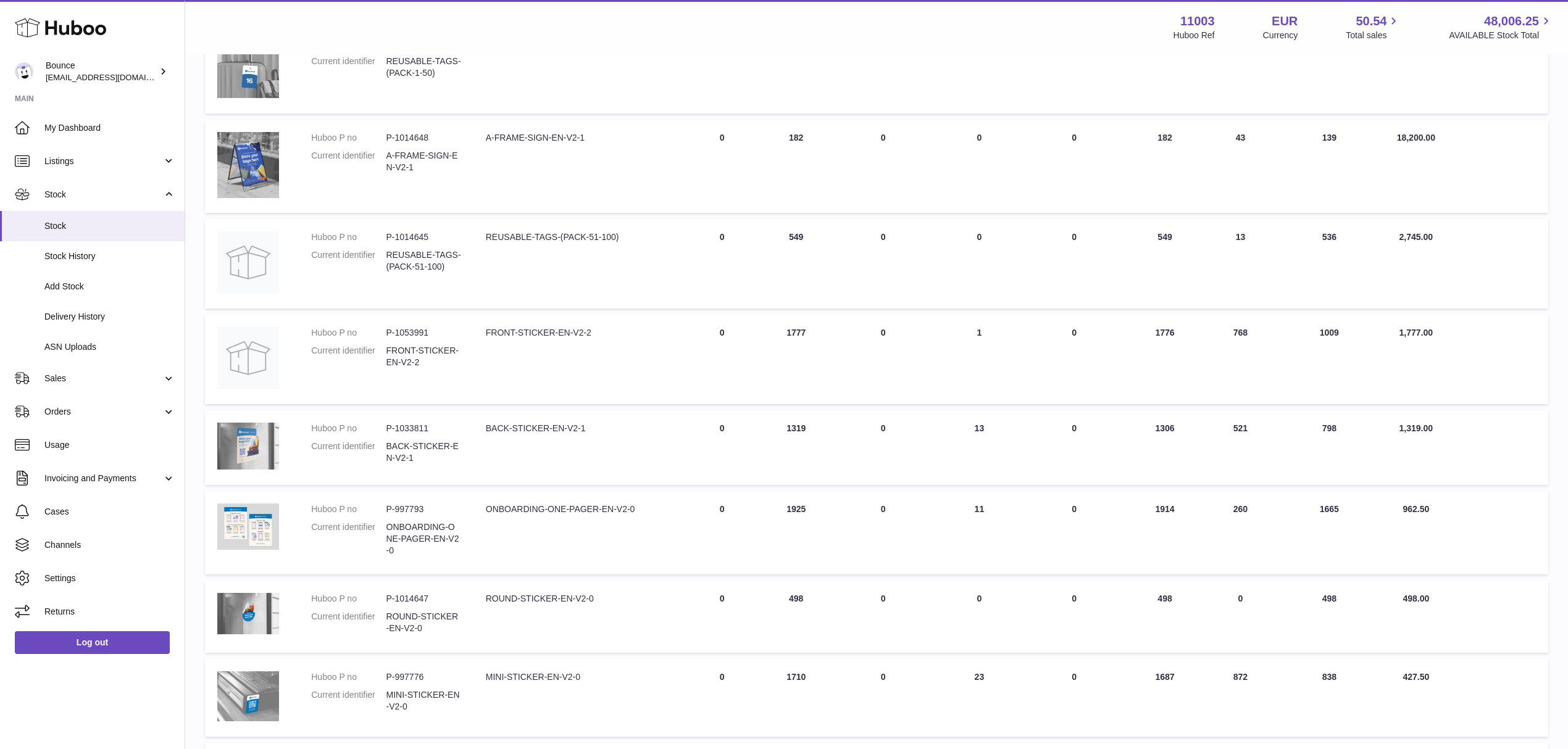
drag, startPoint x: 1157, startPoint y: 426, endPoint x: 1176, endPoint y: 430, distance: 19.4
click at [1176, 430] on td "AVAILABLE Total 1306" at bounding box center [1165, 447] width 84 height 74
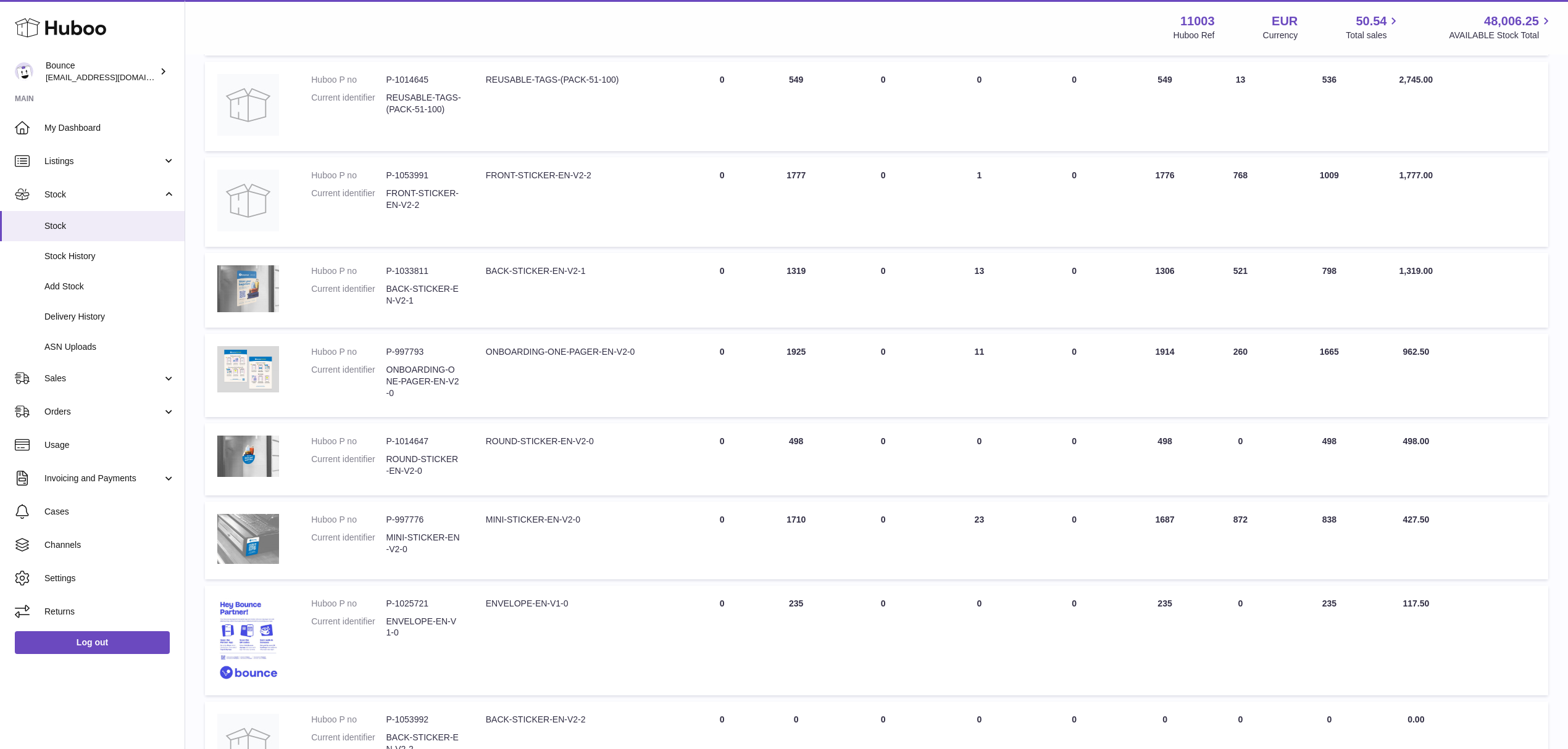
scroll to position [385, 0]
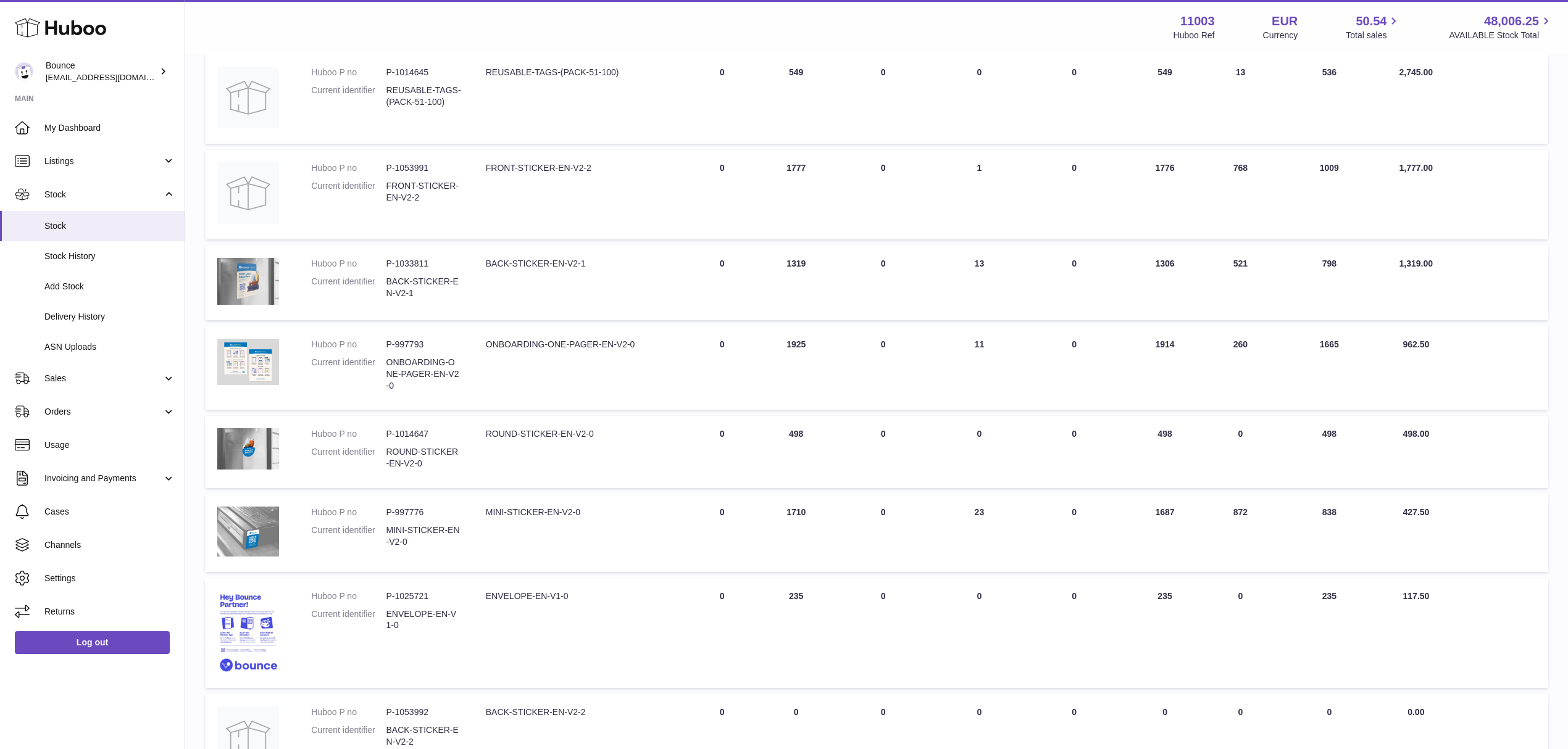
drag, startPoint x: 1157, startPoint y: 337, endPoint x: 1182, endPoint y: 339, distance: 25.1
click at [1182, 339] on td "AVAILABLE Total 1914" at bounding box center [1165, 369] width 84 height 84
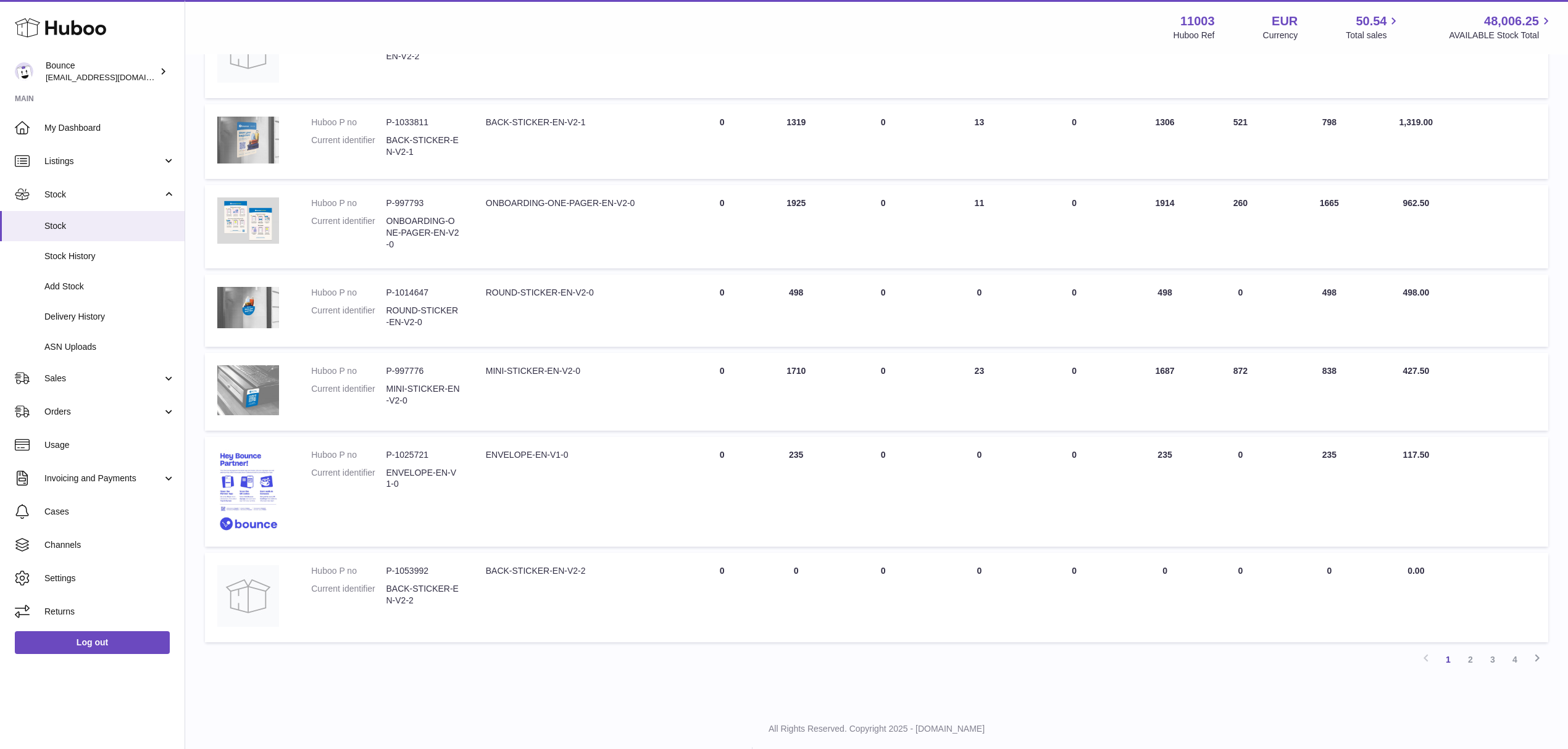
scroll to position [546, 0]
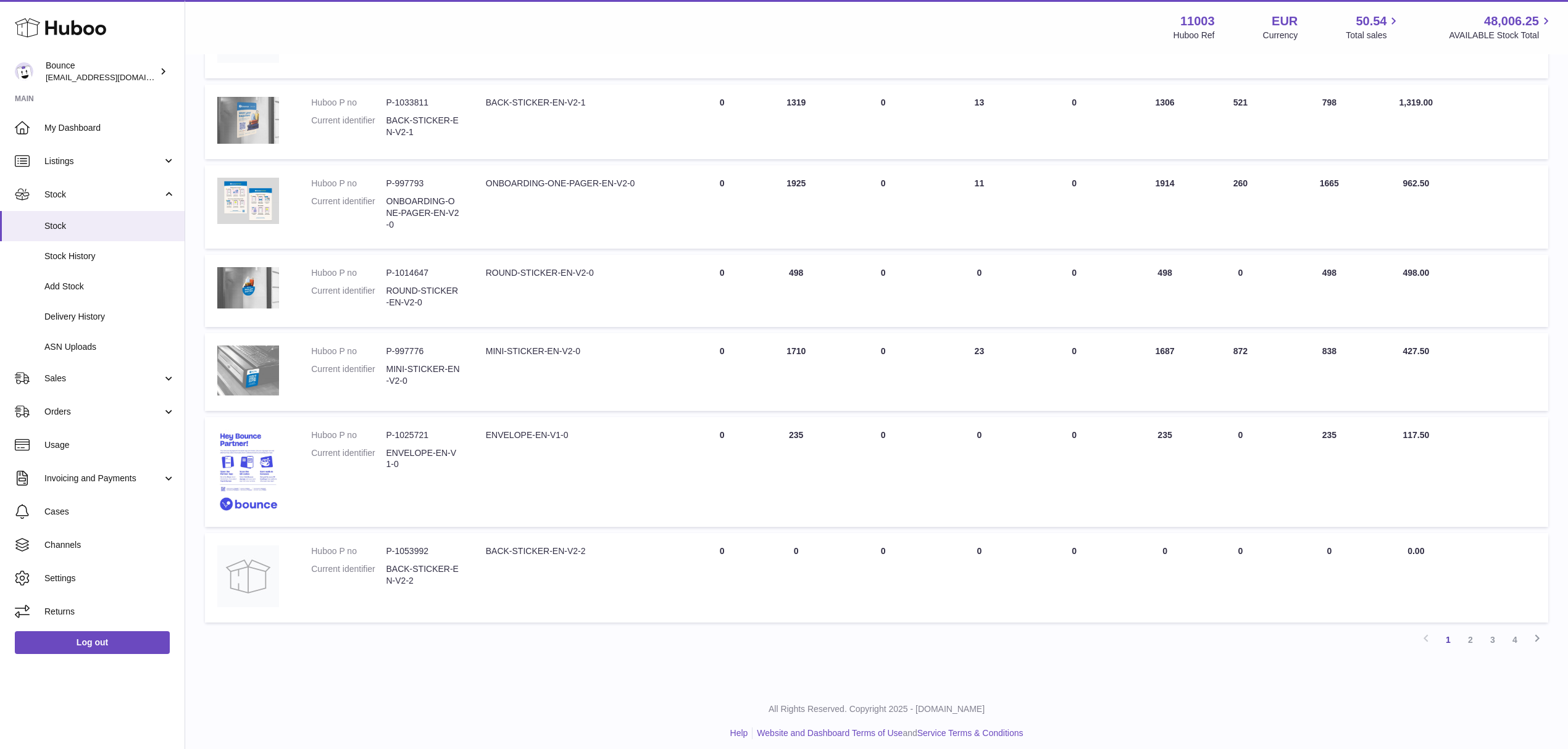
drag, startPoint x: 1149, startPoint y: 272, endPoint x: 1181, endPoint y: 271, distance: 32.0
click at [1181, 271] on td "AVAILABLE Total 498" at bounding box center [1165, 291] width 84 height 72
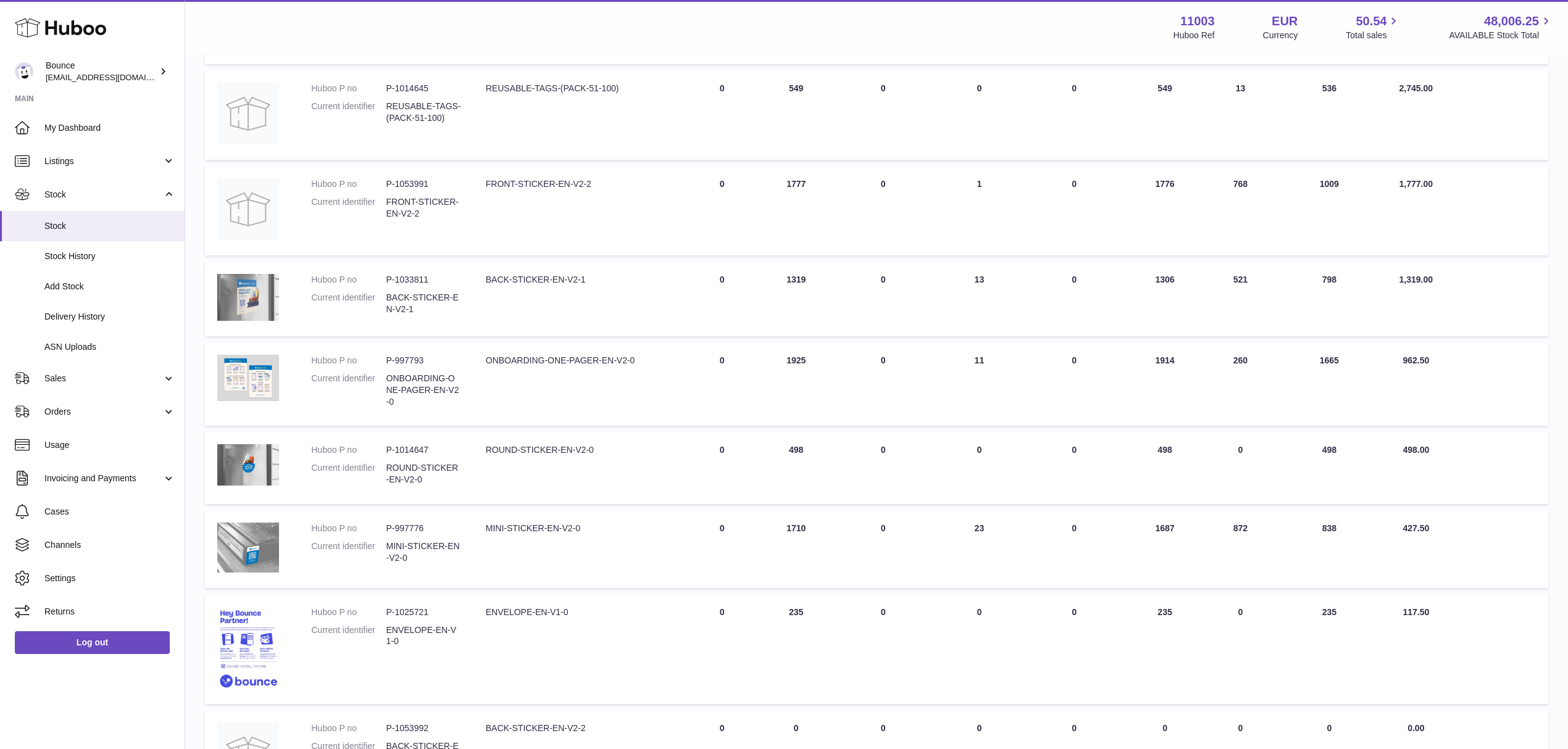
scroll to position [382, 0]
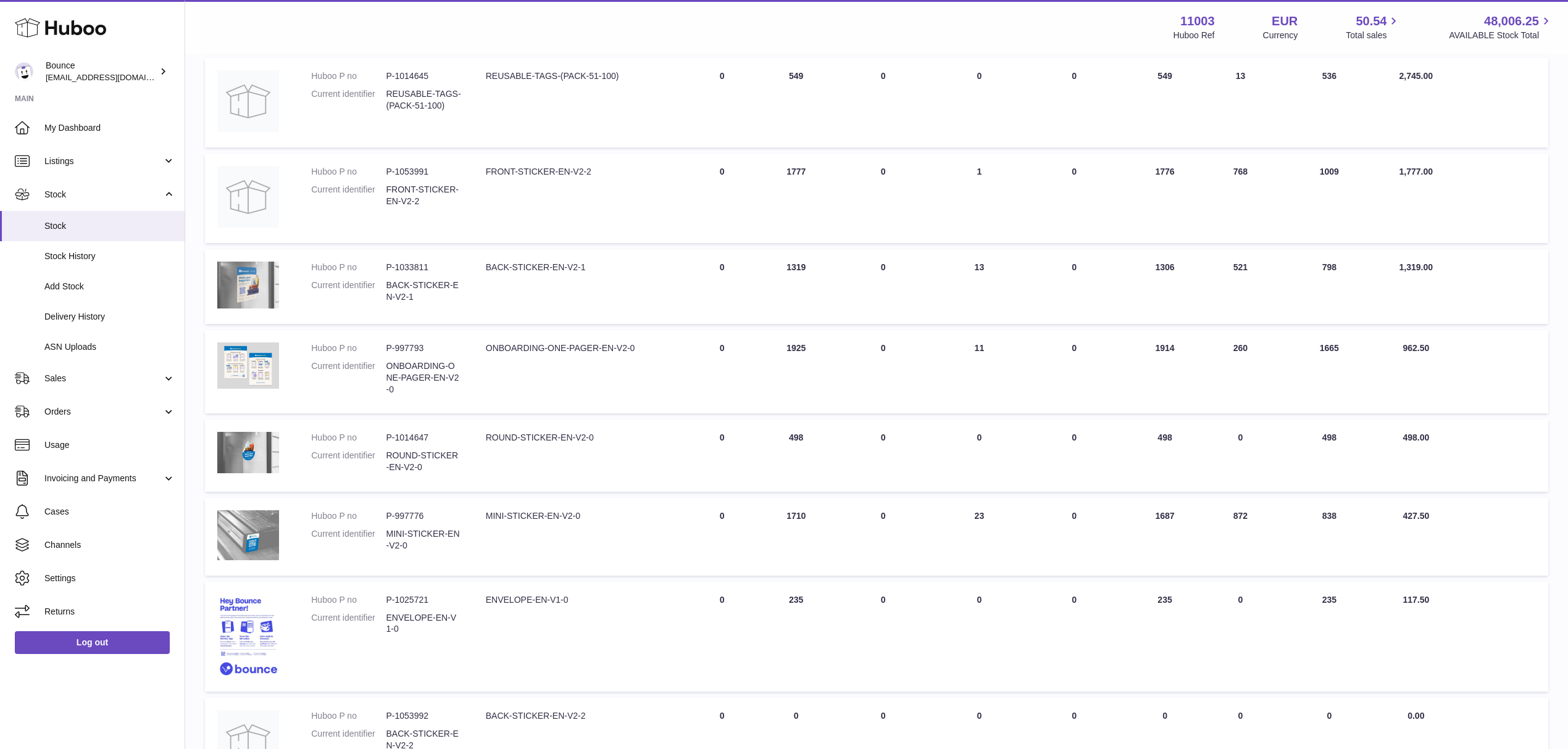
drag, startPoint x: 1147, startPoint y: 509, endPoint x: 1181, endPoint y: 516, distance: 34.7
click at [1181, 516] on td "AVAILABLE Total 1687" at bounding box center [1165, 536] width 84 height 77
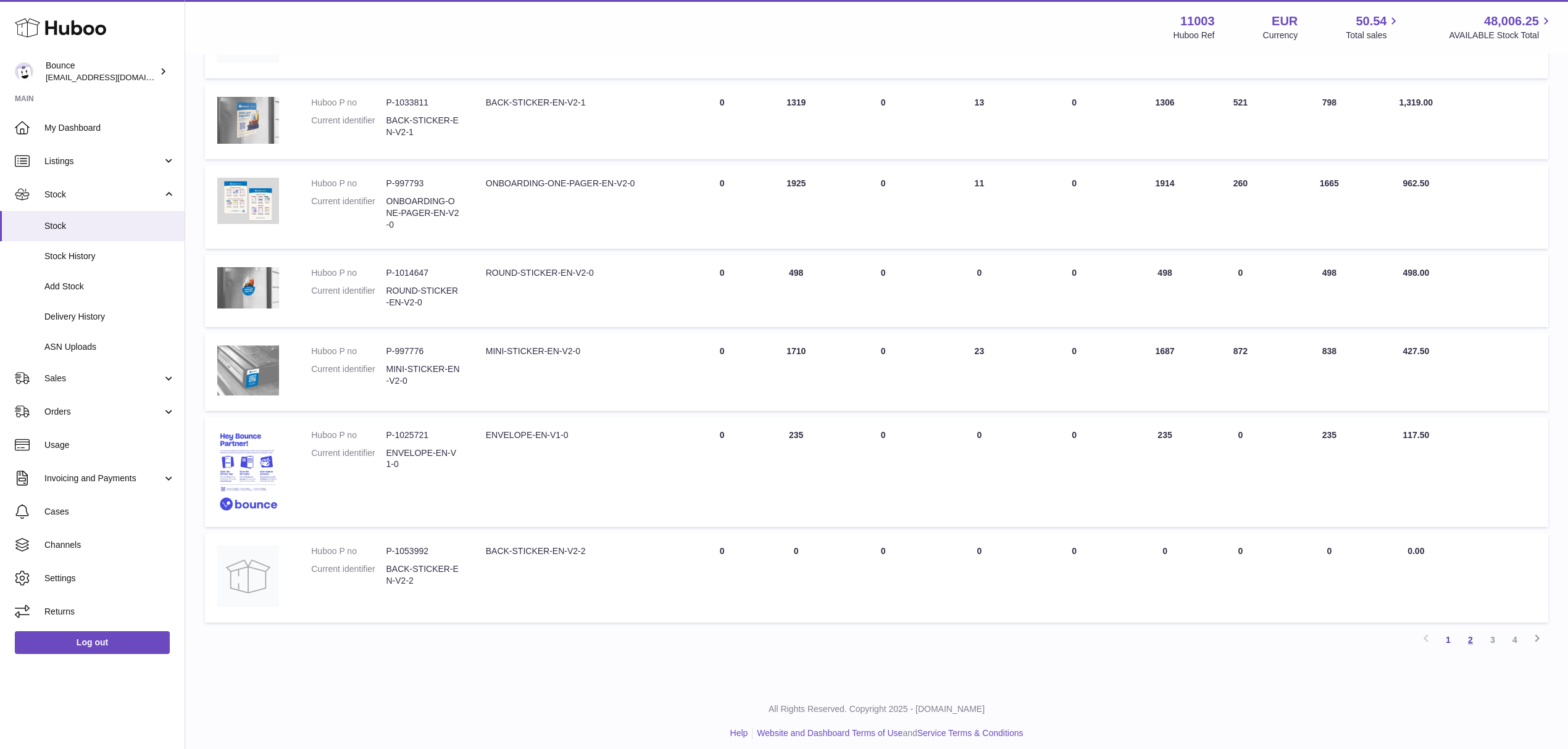
click at [1185, 561] on link "2" at bounding box center [1471, 640] width 23 height 23
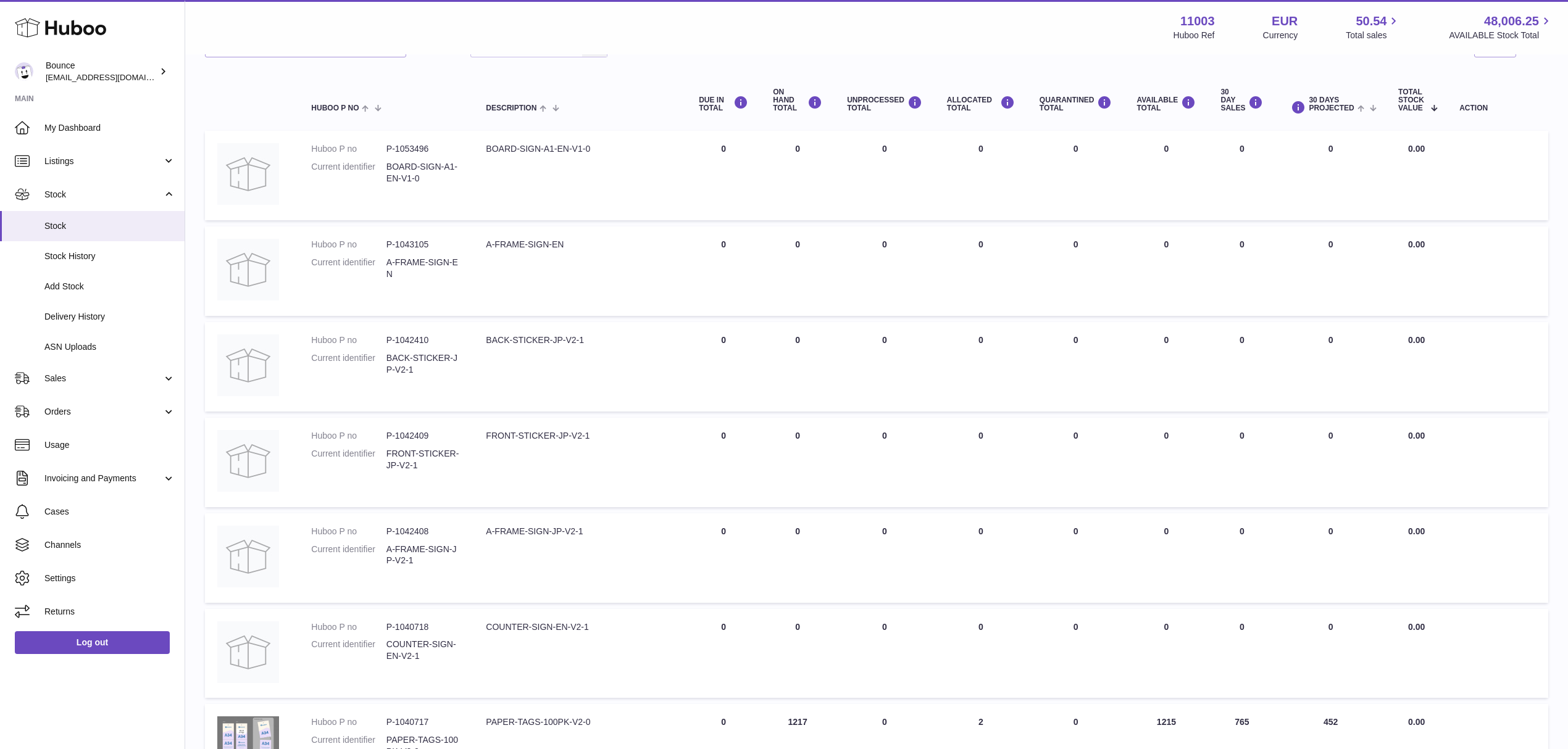
scroll to position [385, 0]
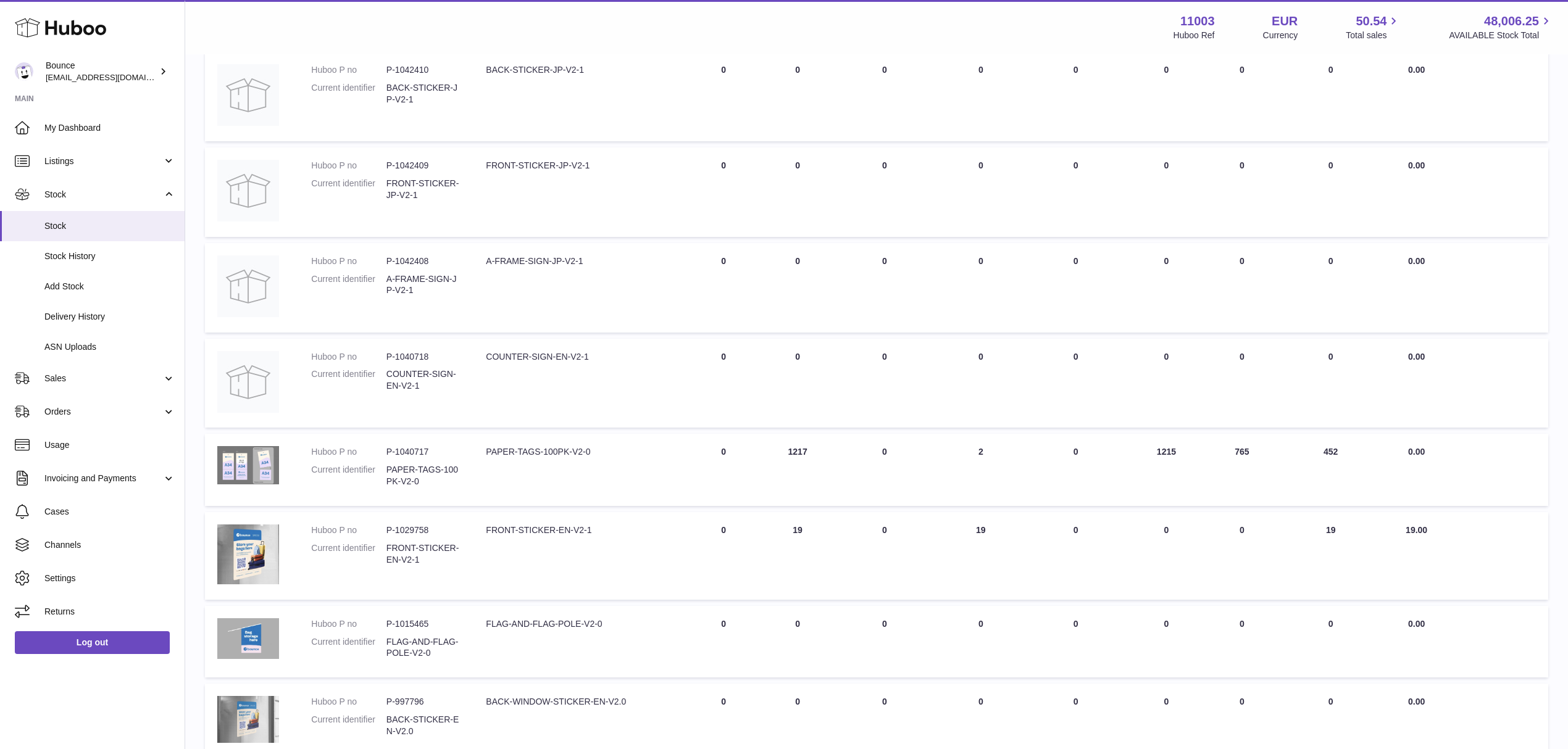
click at [1157, 448] on td "AVAILABLE Total 1215" at bounding box center [1167, 470] width 84 height 72
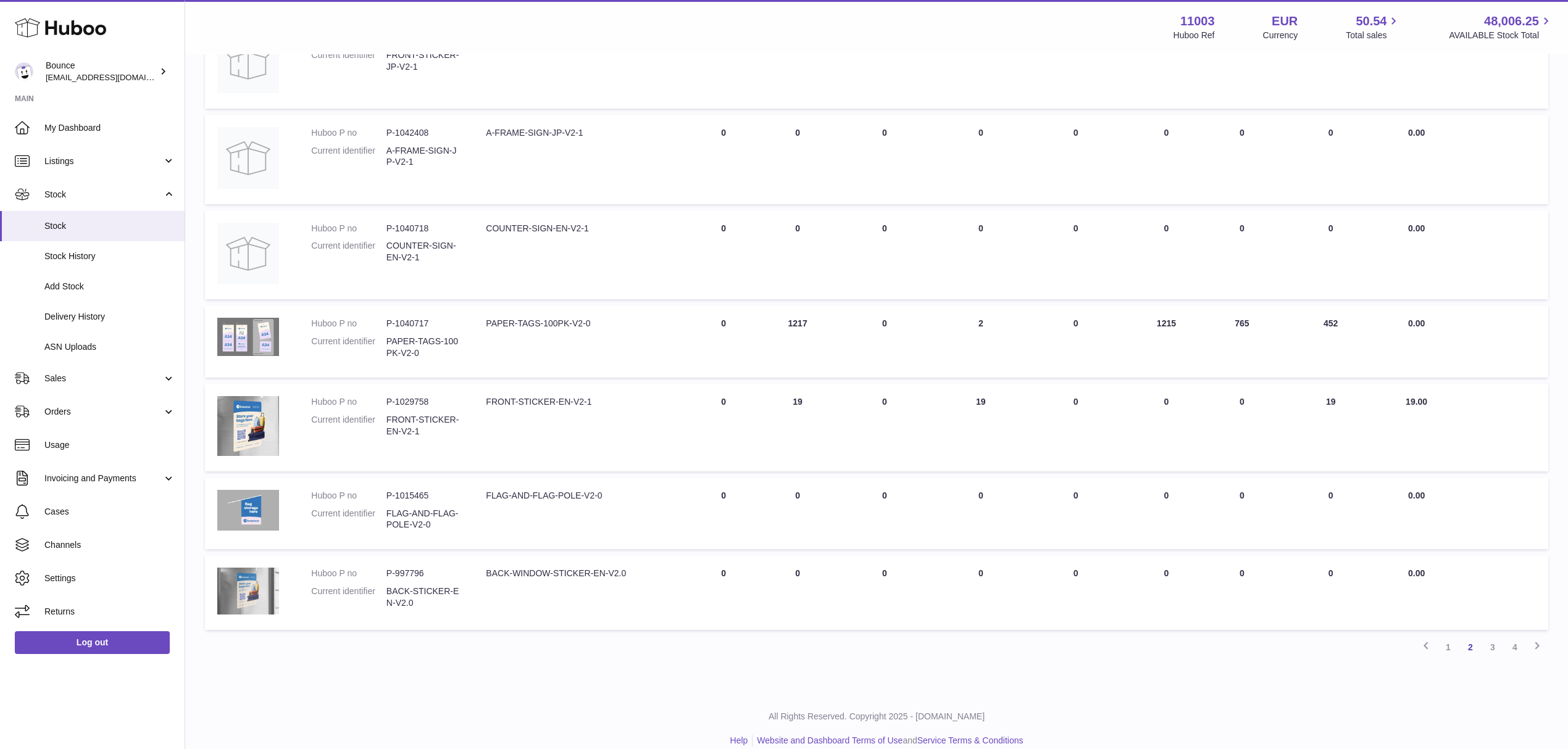
scroll to position [521, 0]
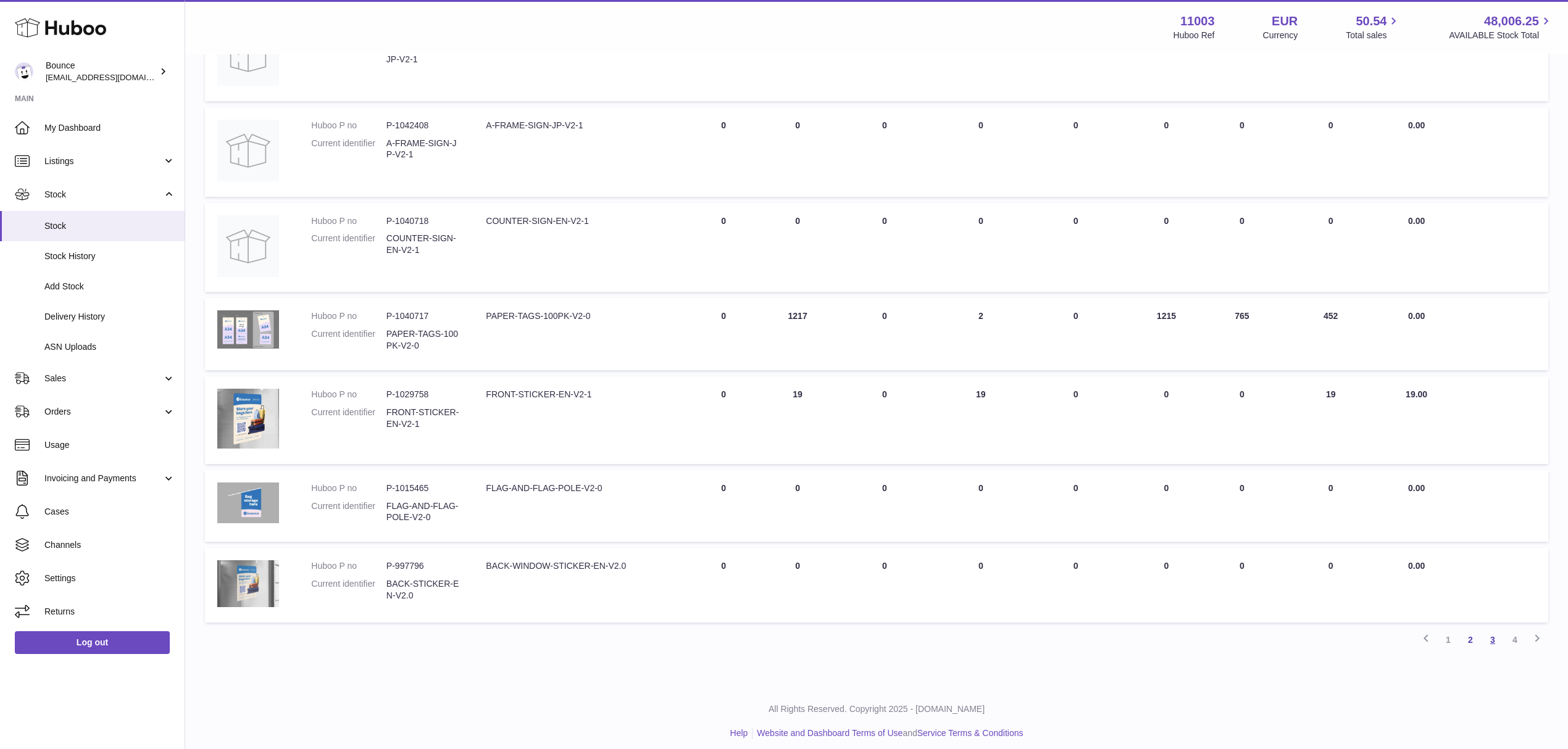
click at [1185, 561] on link "3" at bounding box center [1493, 640] width 23 height 23
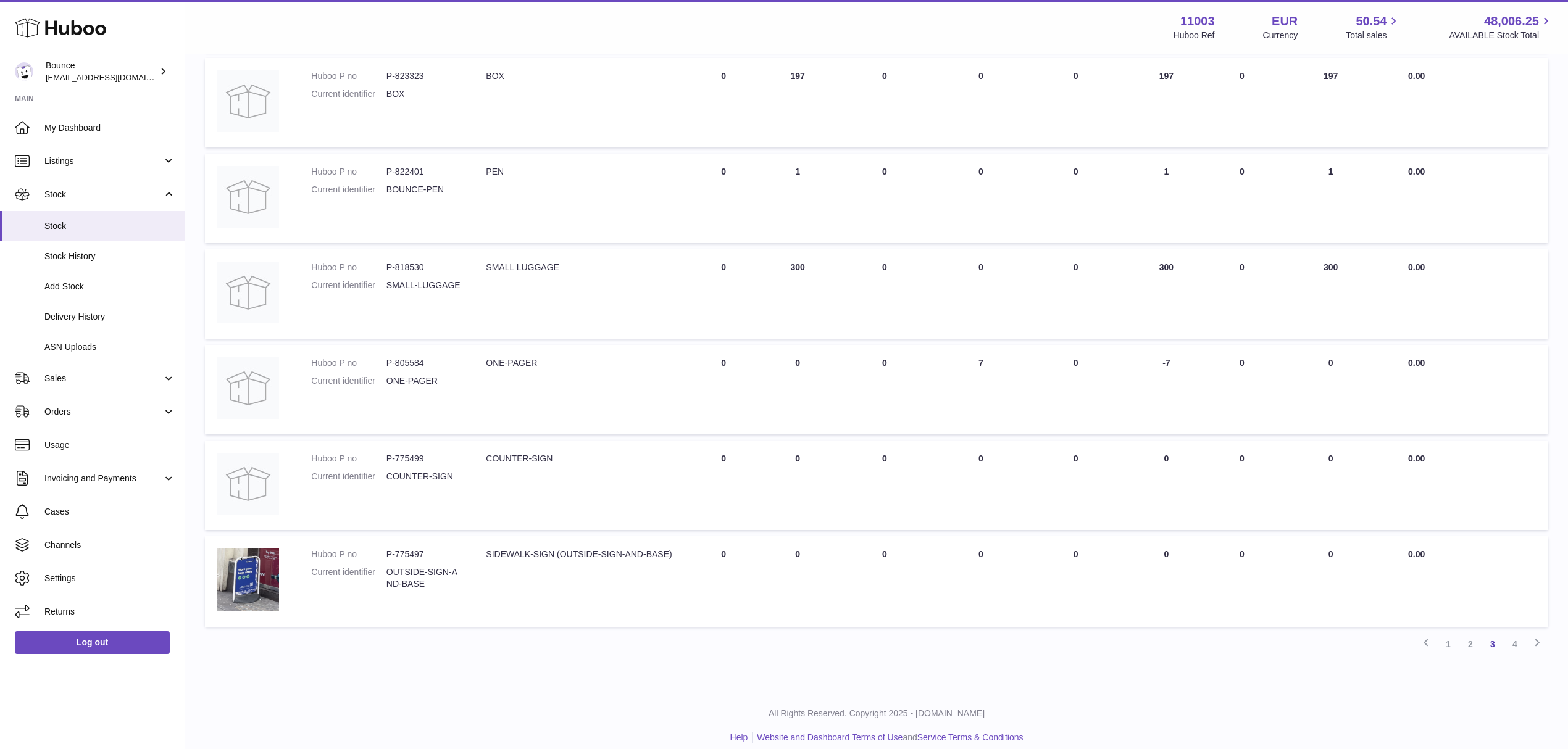
scroll to position [558, 0]
click at [1185, 561] on link "4" at bounding box center [1515, 641] width 23 height 23
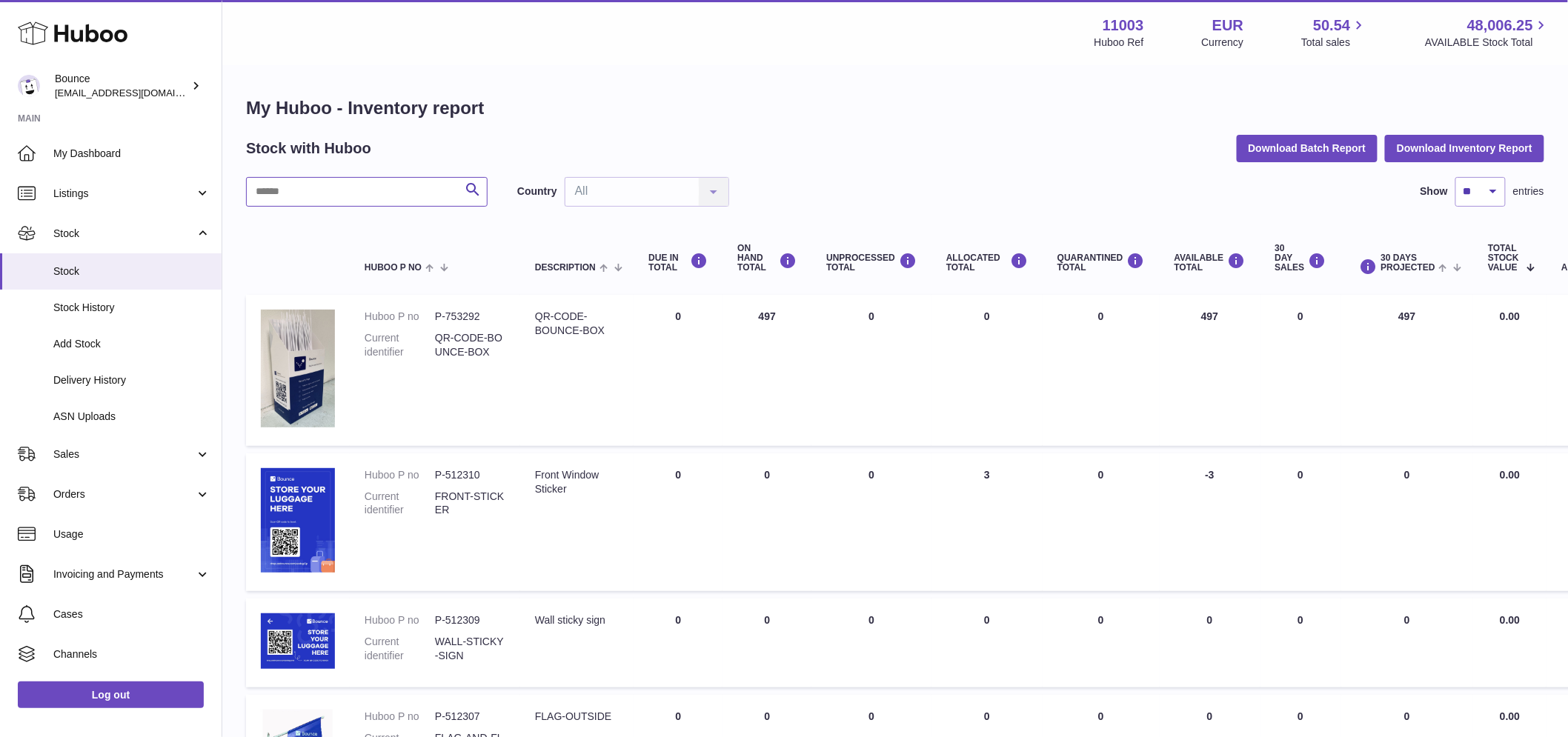
click at [351, 180] on input "text" at bounding box center [367, 191] width 242 height 30
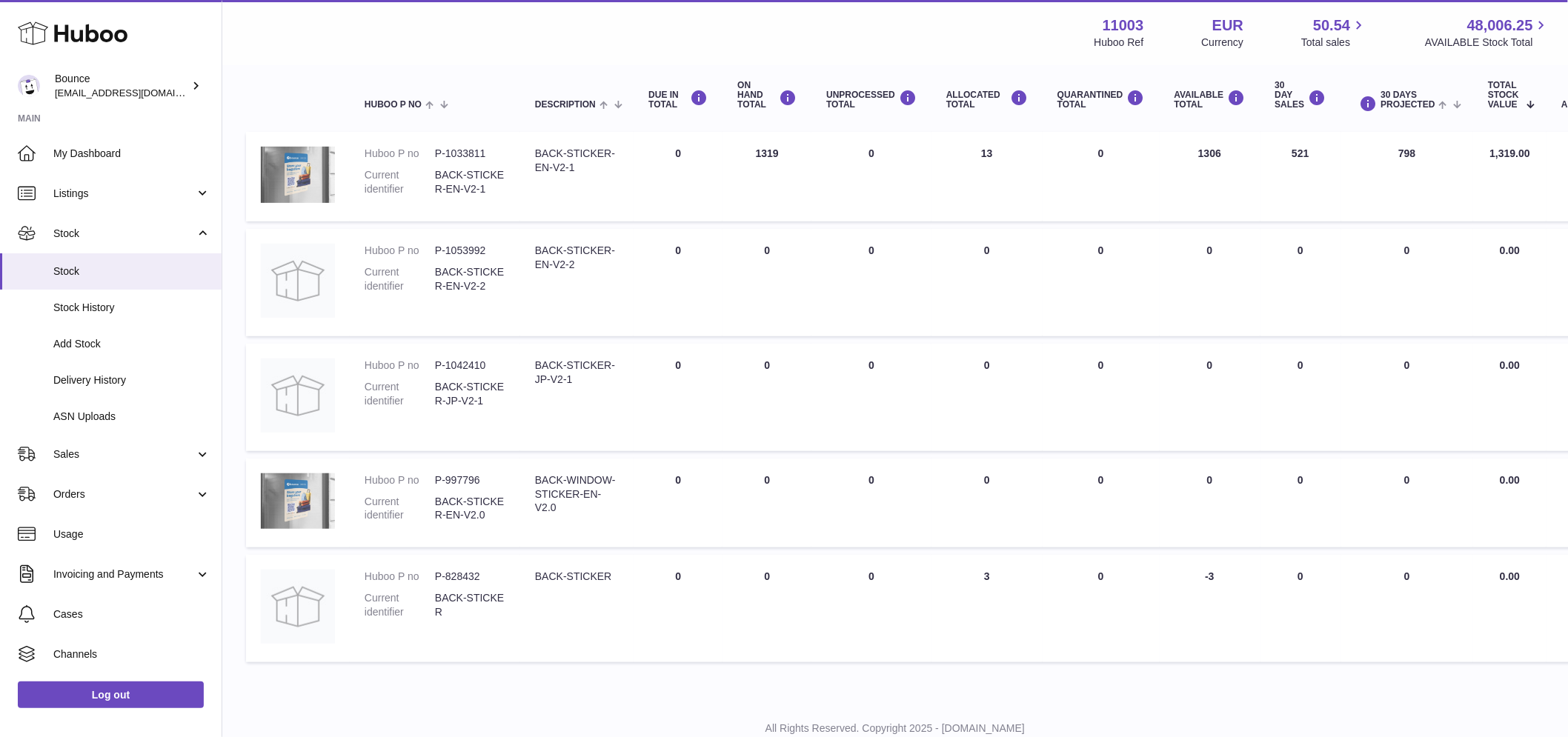
scroll to position [164, 0]
type input "****"
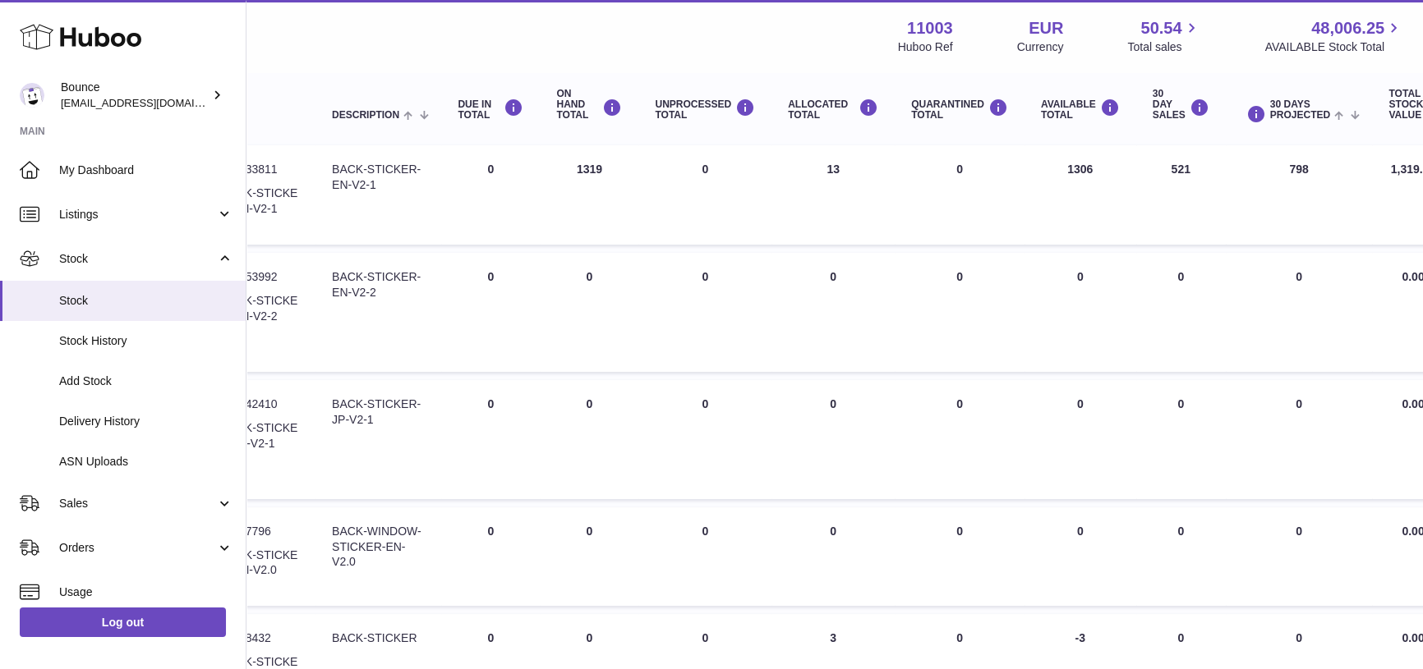
scroll to position [182, 263]
